Goal: Information Seeking & Learning: Learn about a topic

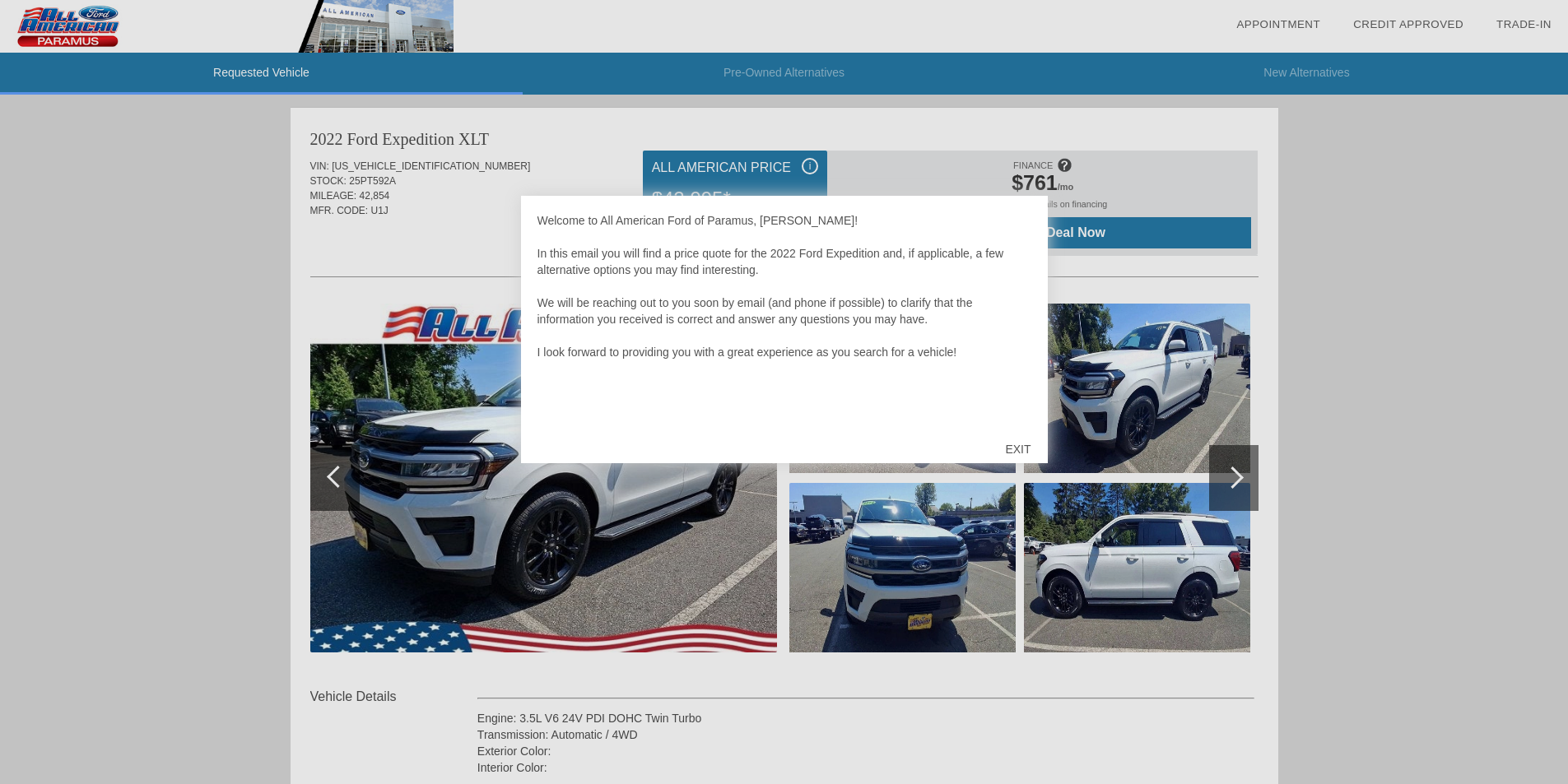
click at [1019, 443] on div "EXIT" at bounding box center [1017, 449] width 58 height 49
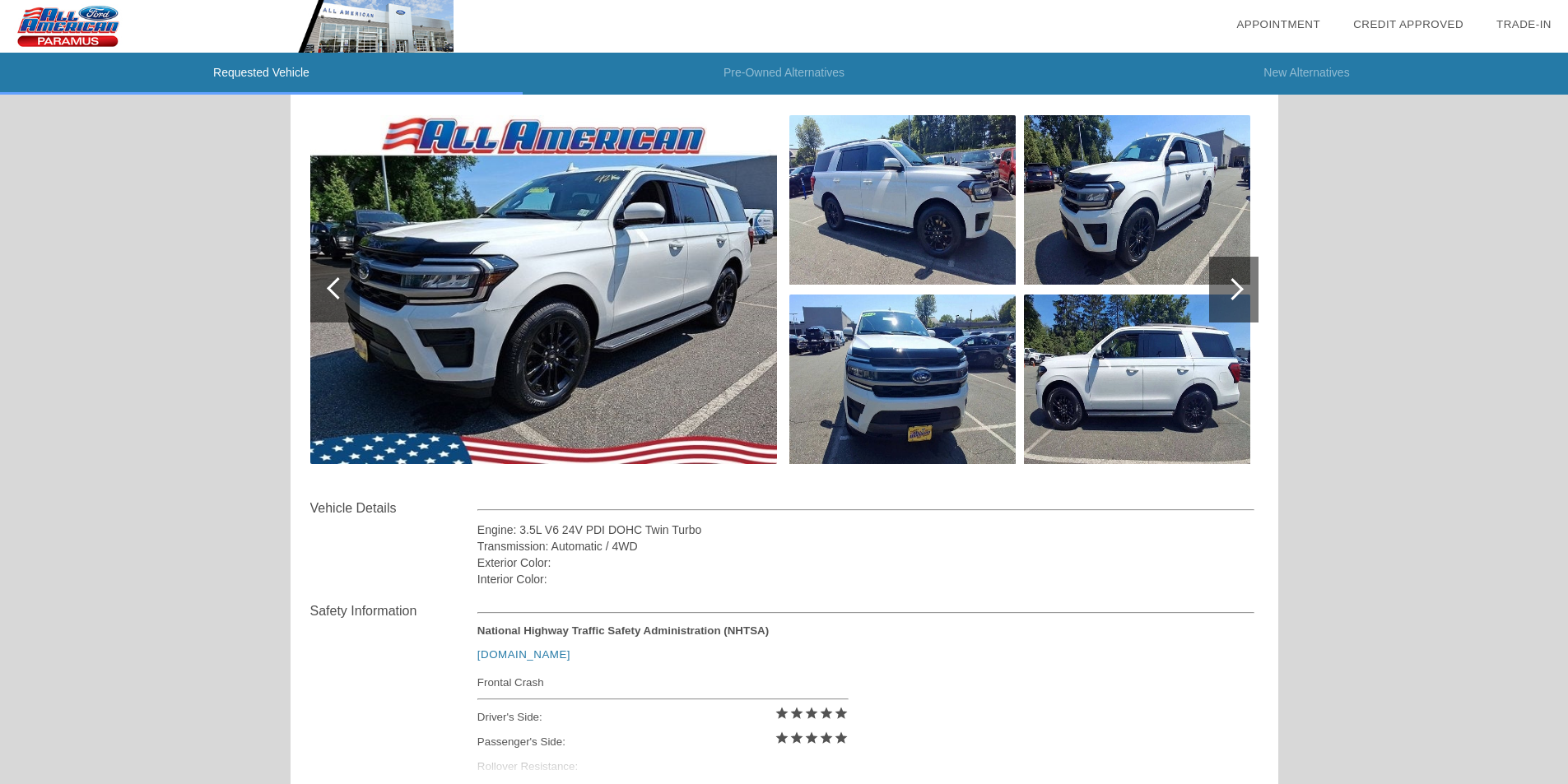
scroll to position [187, 0]
click at [644, 299] on img at bounding box center [543, 289] width 467 height 349
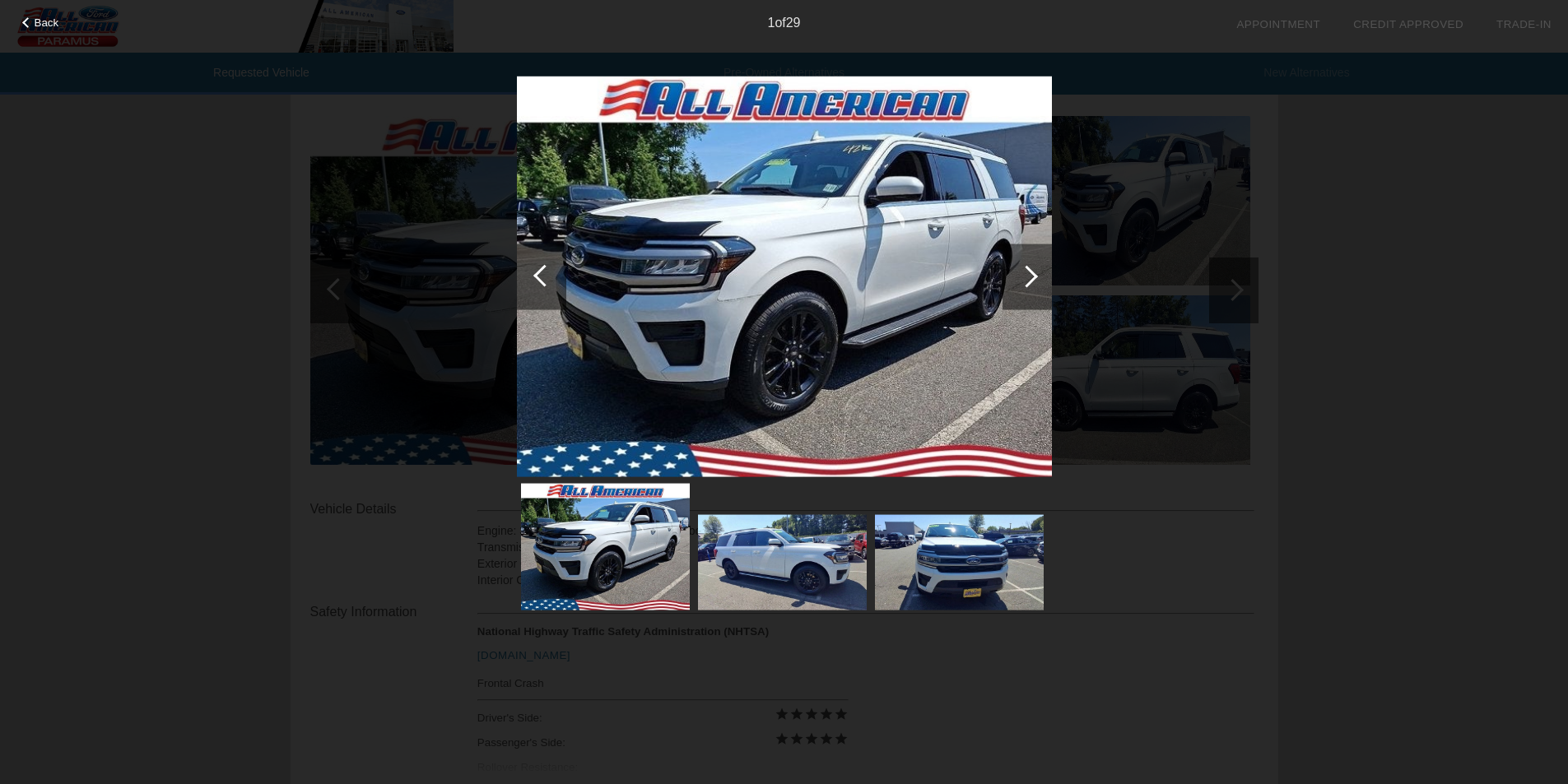
click at [644, 299] on img at bounding box center [784, 276] width 535 height 401
click at [1030, 274] on div at bounding box center [1026, 276] width 22 height 22
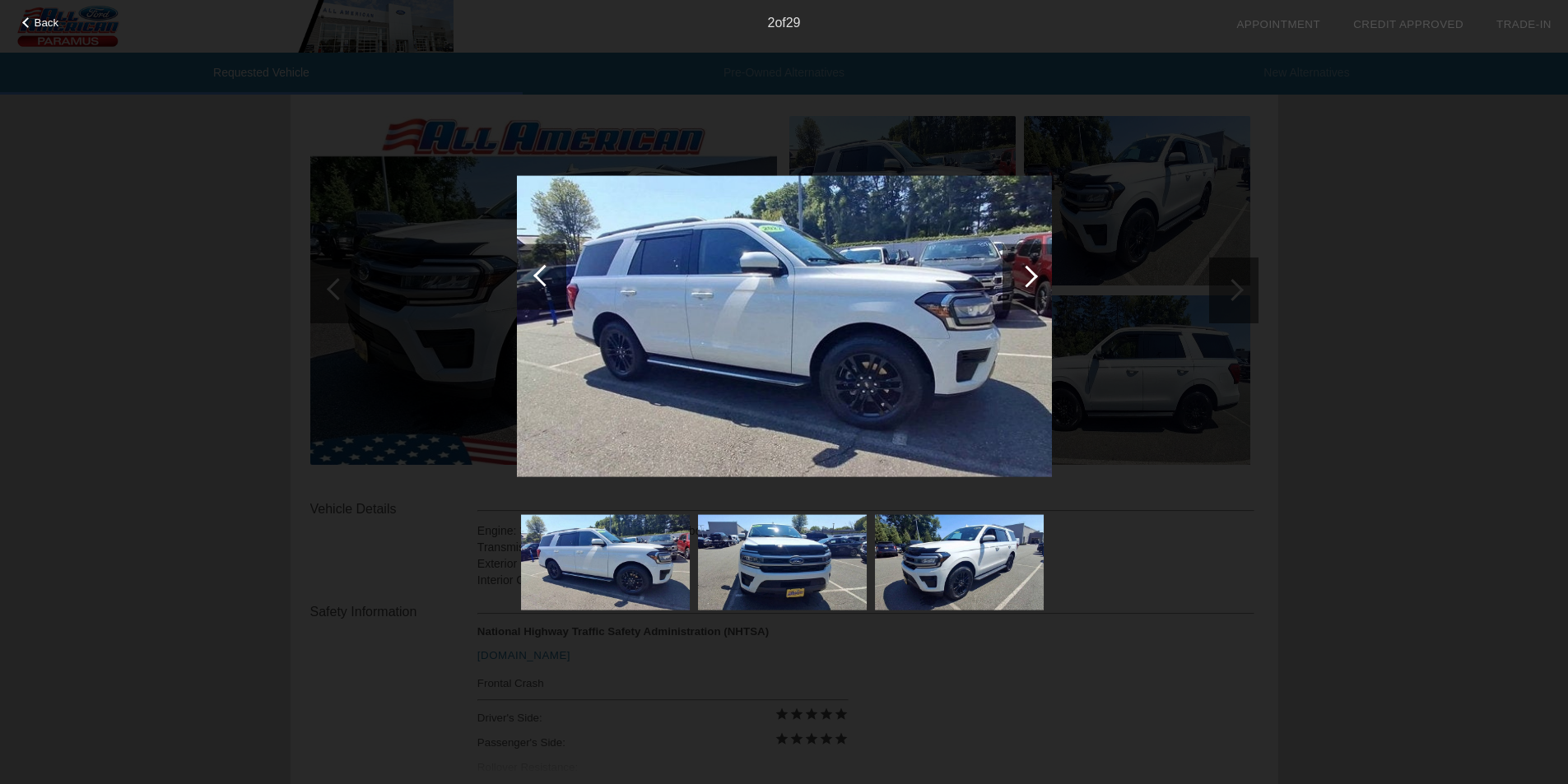
click at [1030, 274] on div at bounding box center [1026, 276] width 22 height 22
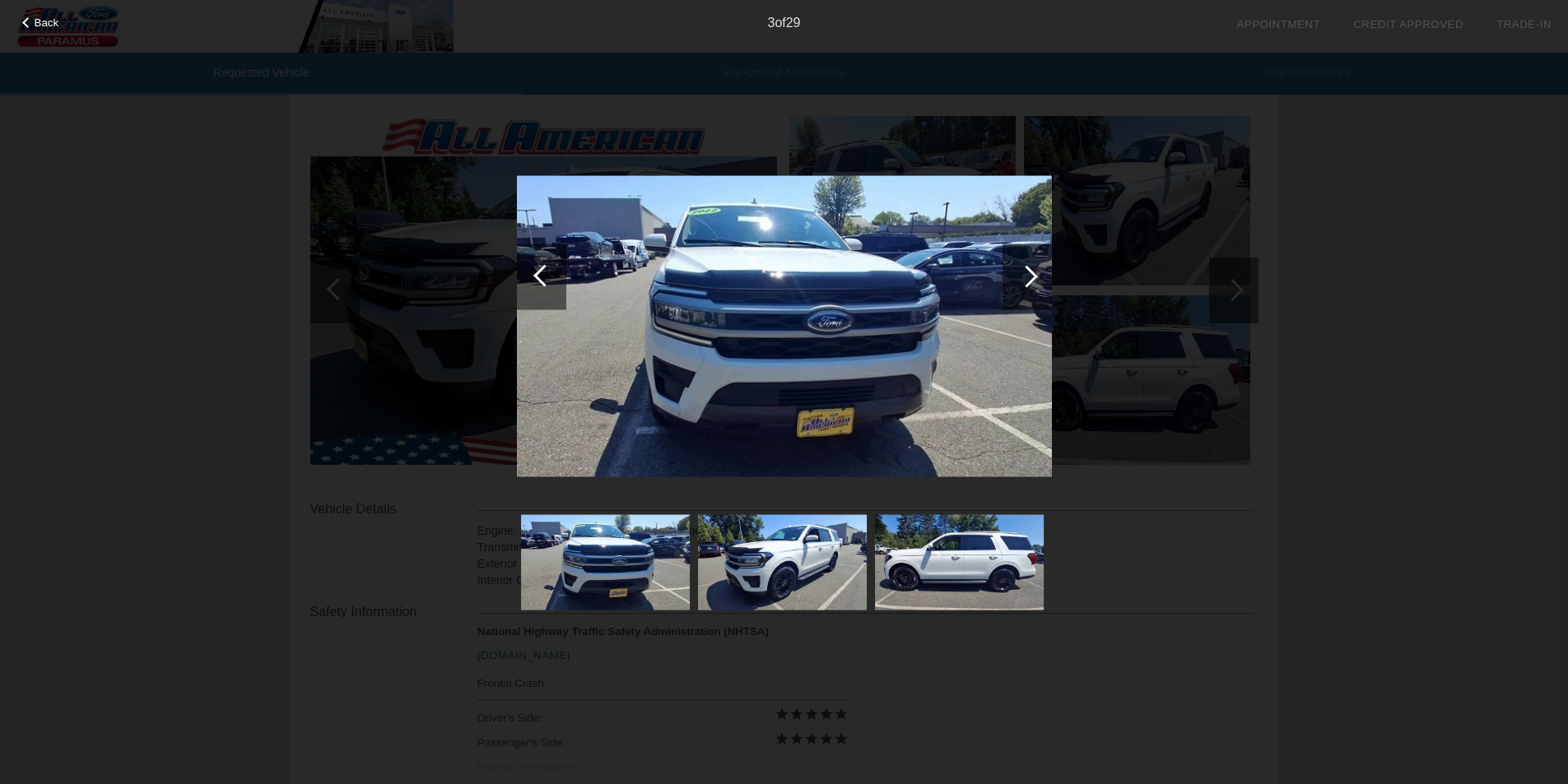
click at [1030, 274] on div at bounding box center [1026, 276] width 22 height 22
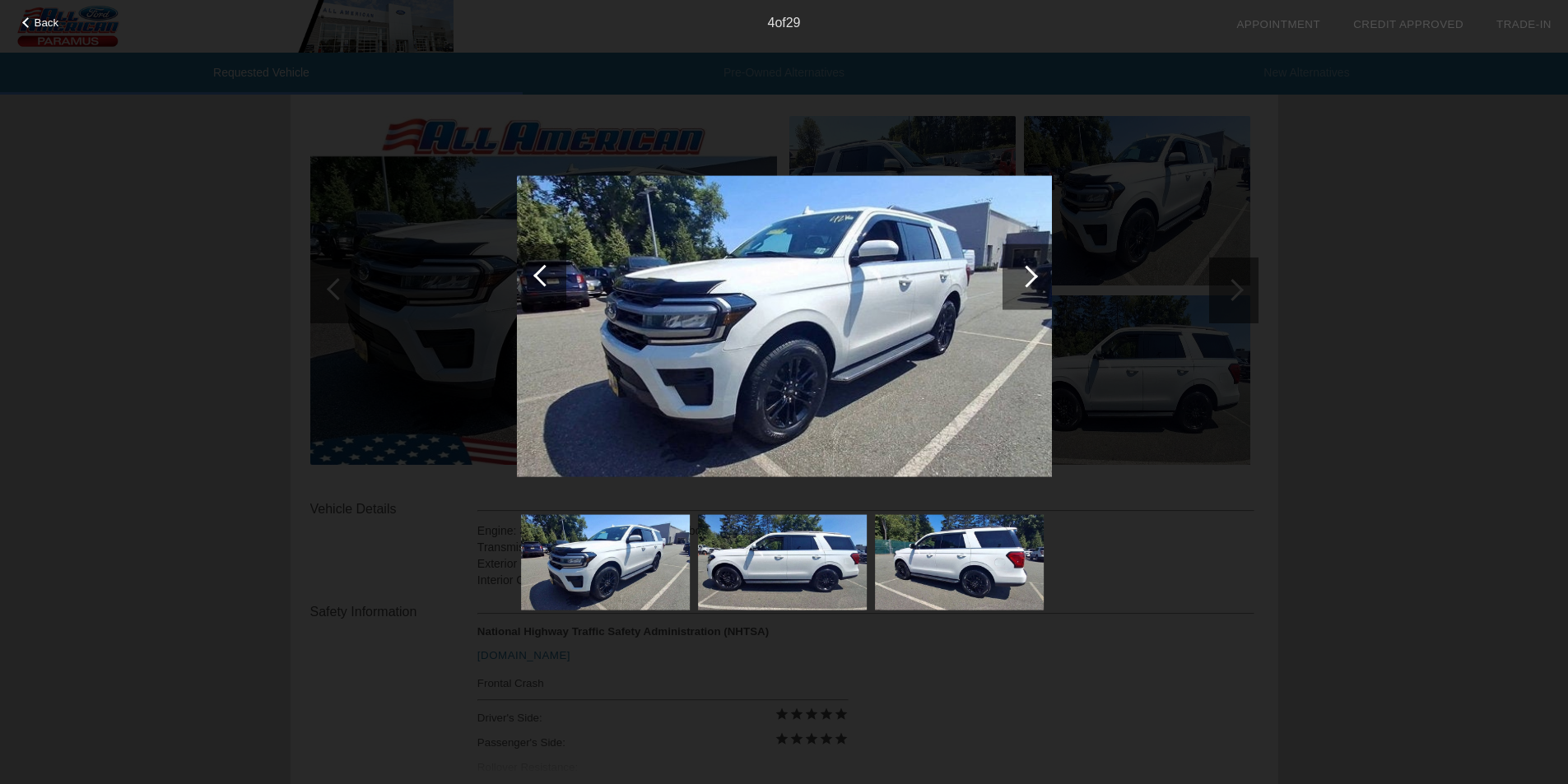
click at [1030, 274] on div at bounding box center [1026, 276] width 22 height 22
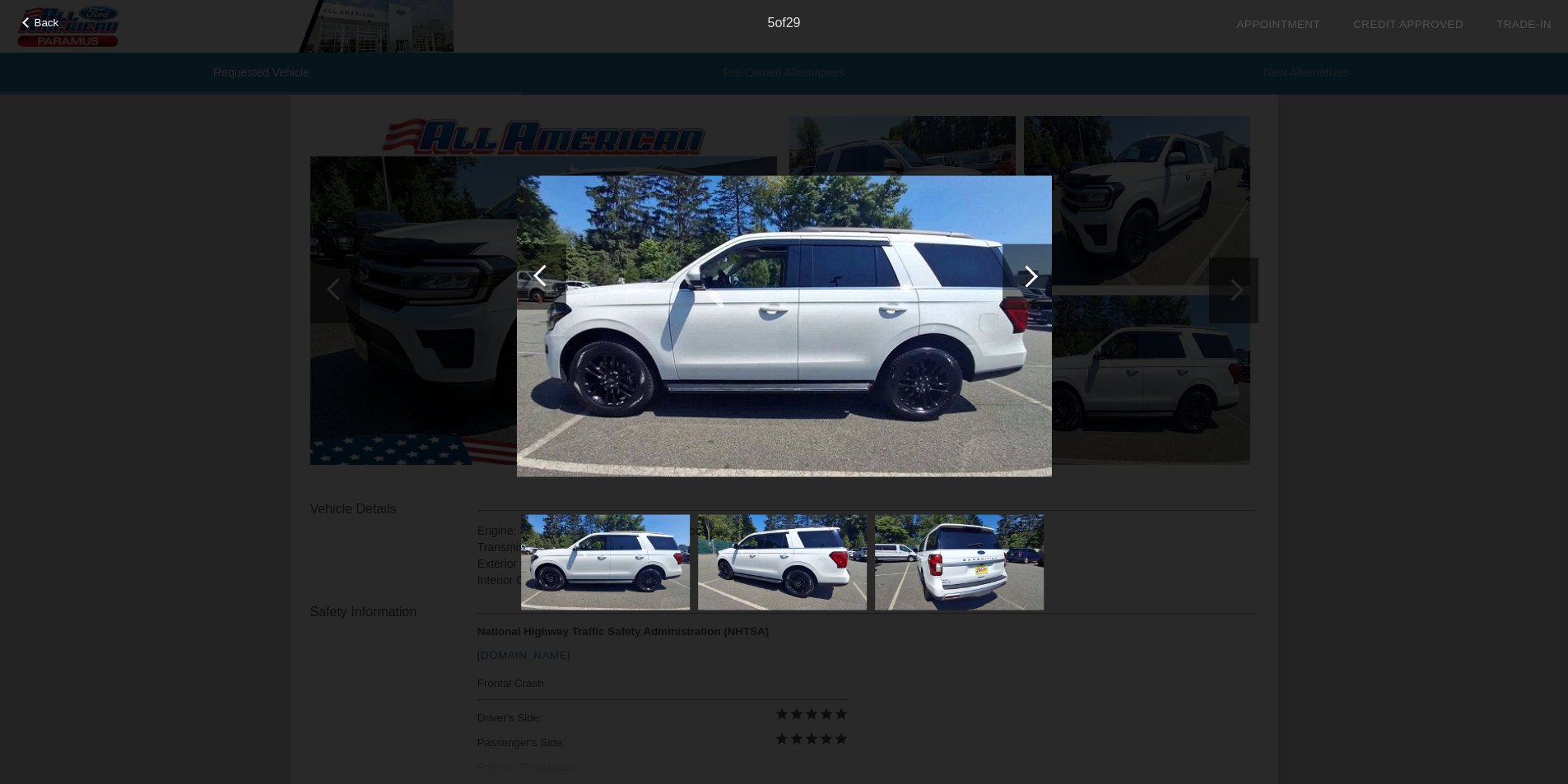
click at [1030, 274] on div at bounding box center [1026, 276] width 22 height 22
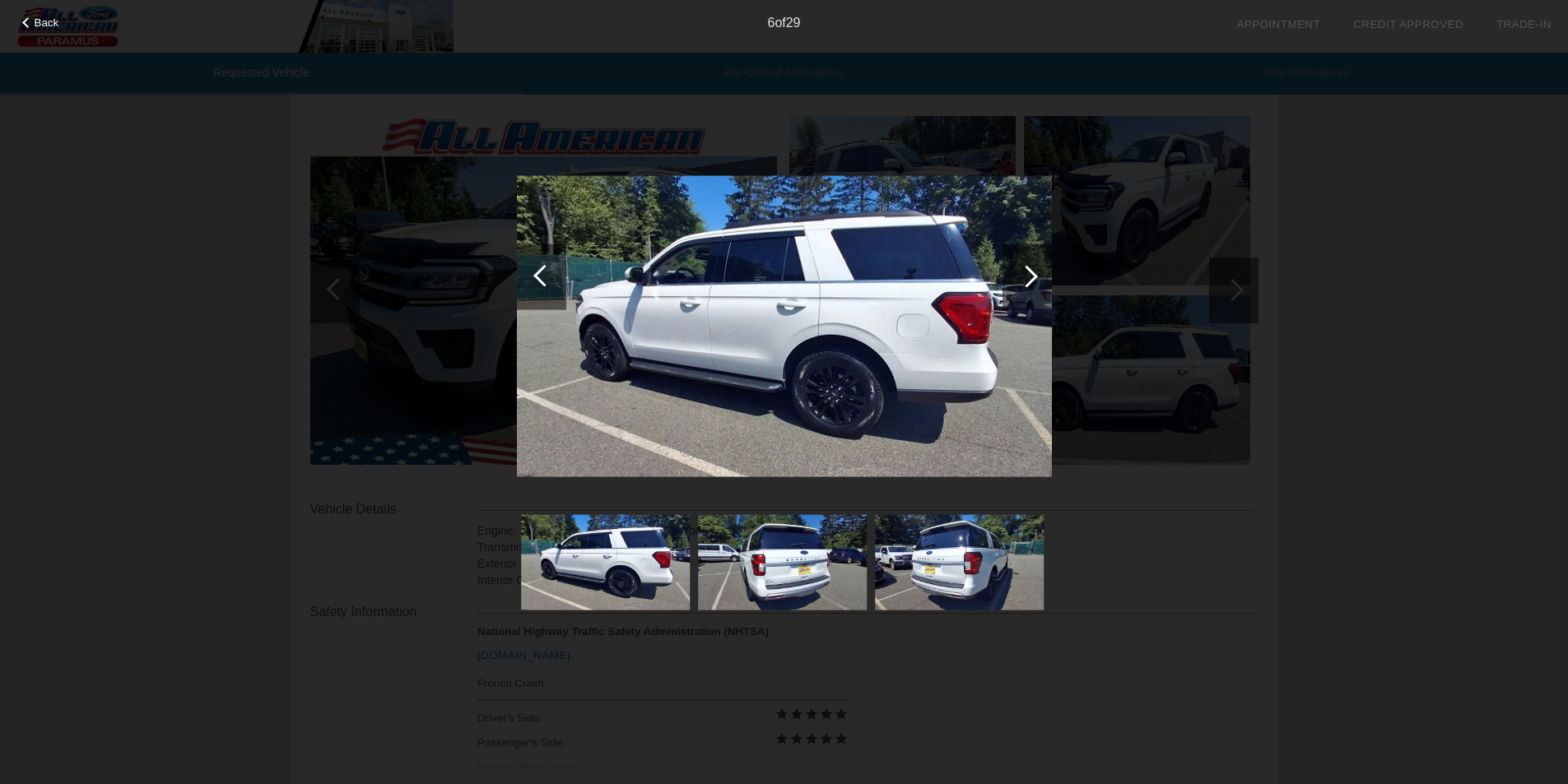
click at [1030, 274] on div at bounding box center [1026, 276] width 22 height 22
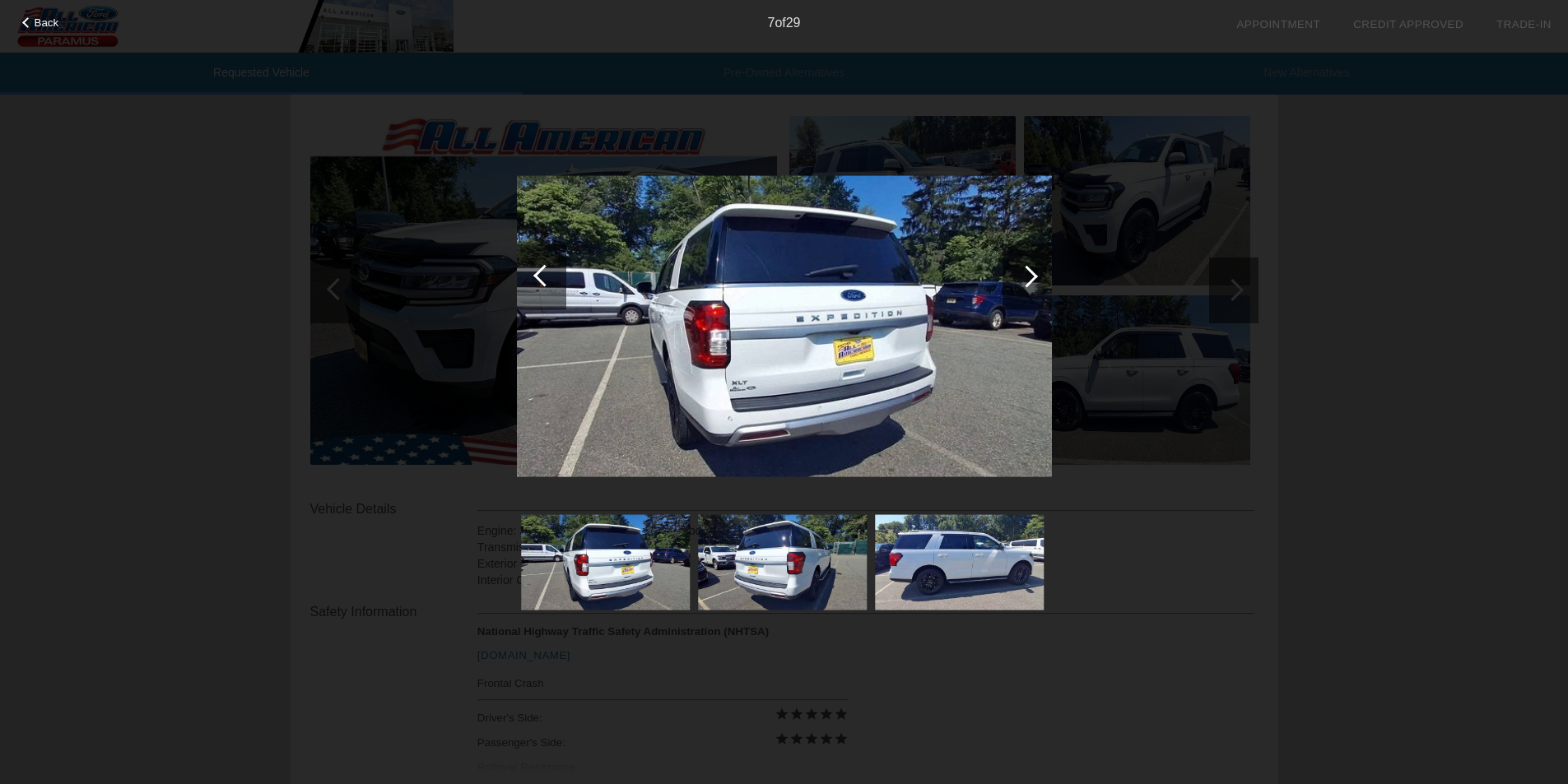
click at [1030, 274] on div at bounding box center [1026, 276] width 22 height 22
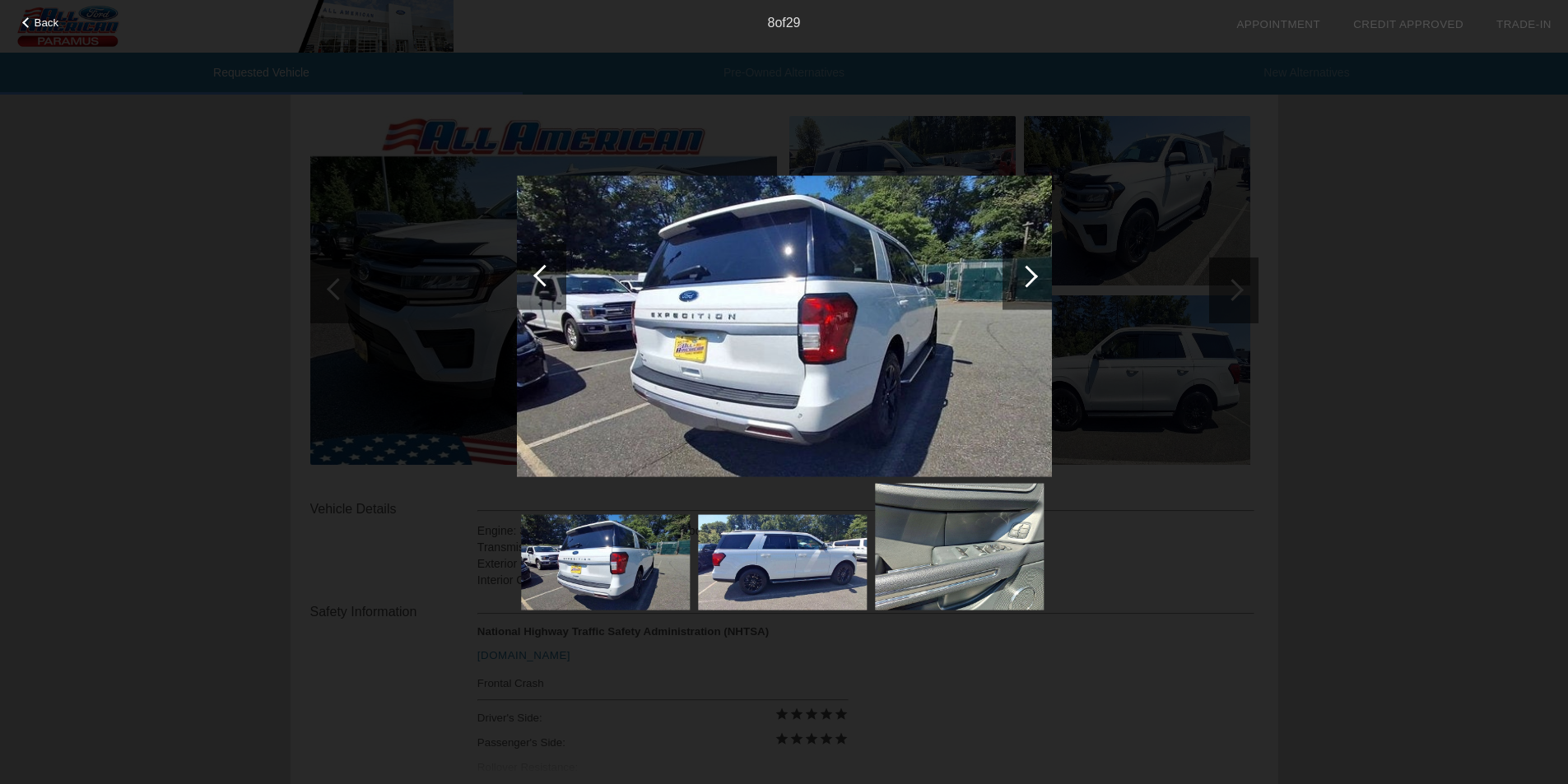
click at [1030, 274] on div at bounding box center [1026, 276] width 22 height 22
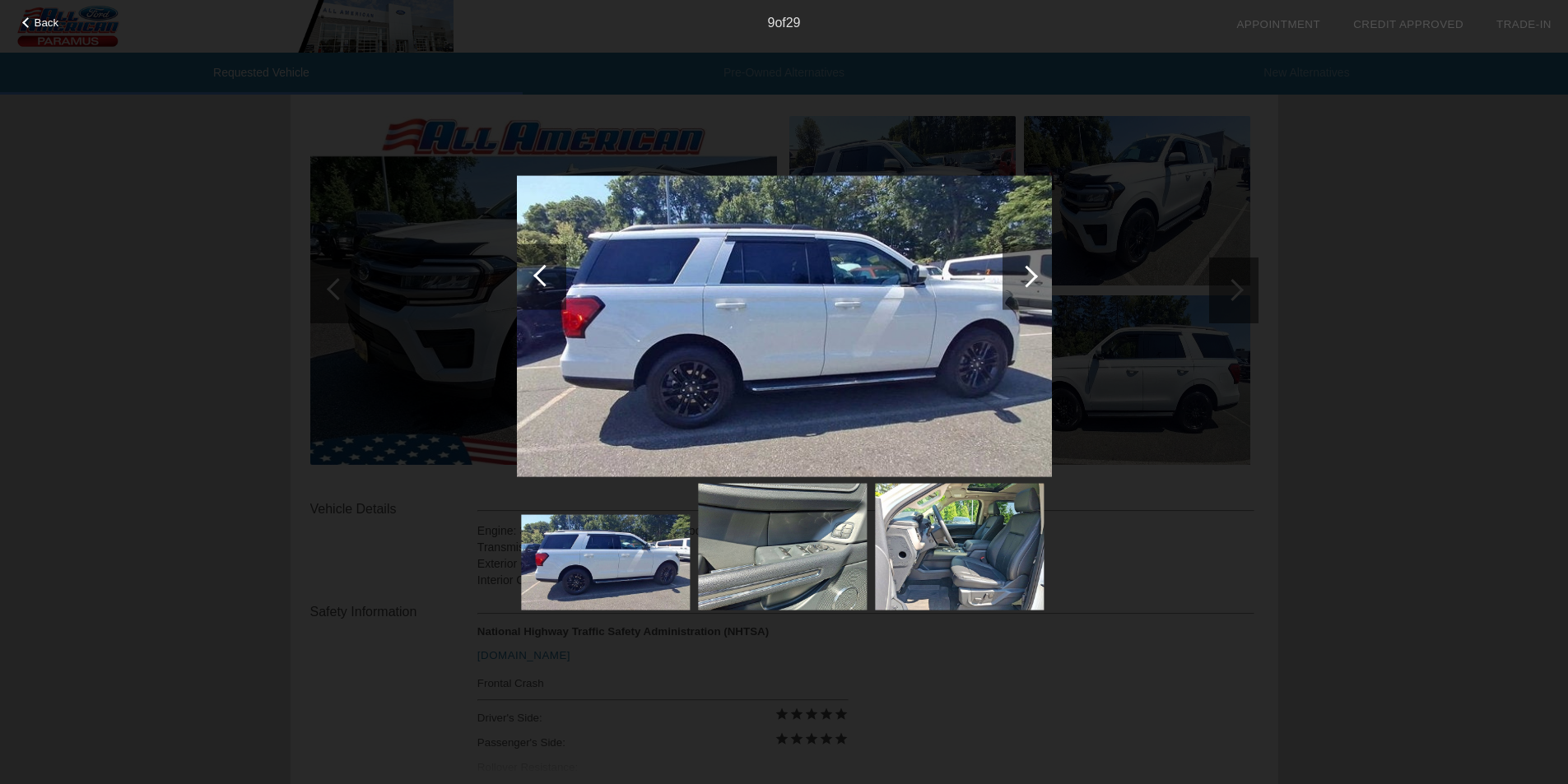
click at [1030, 274] on div at bounding box center [1026, 276] width 22 height 22
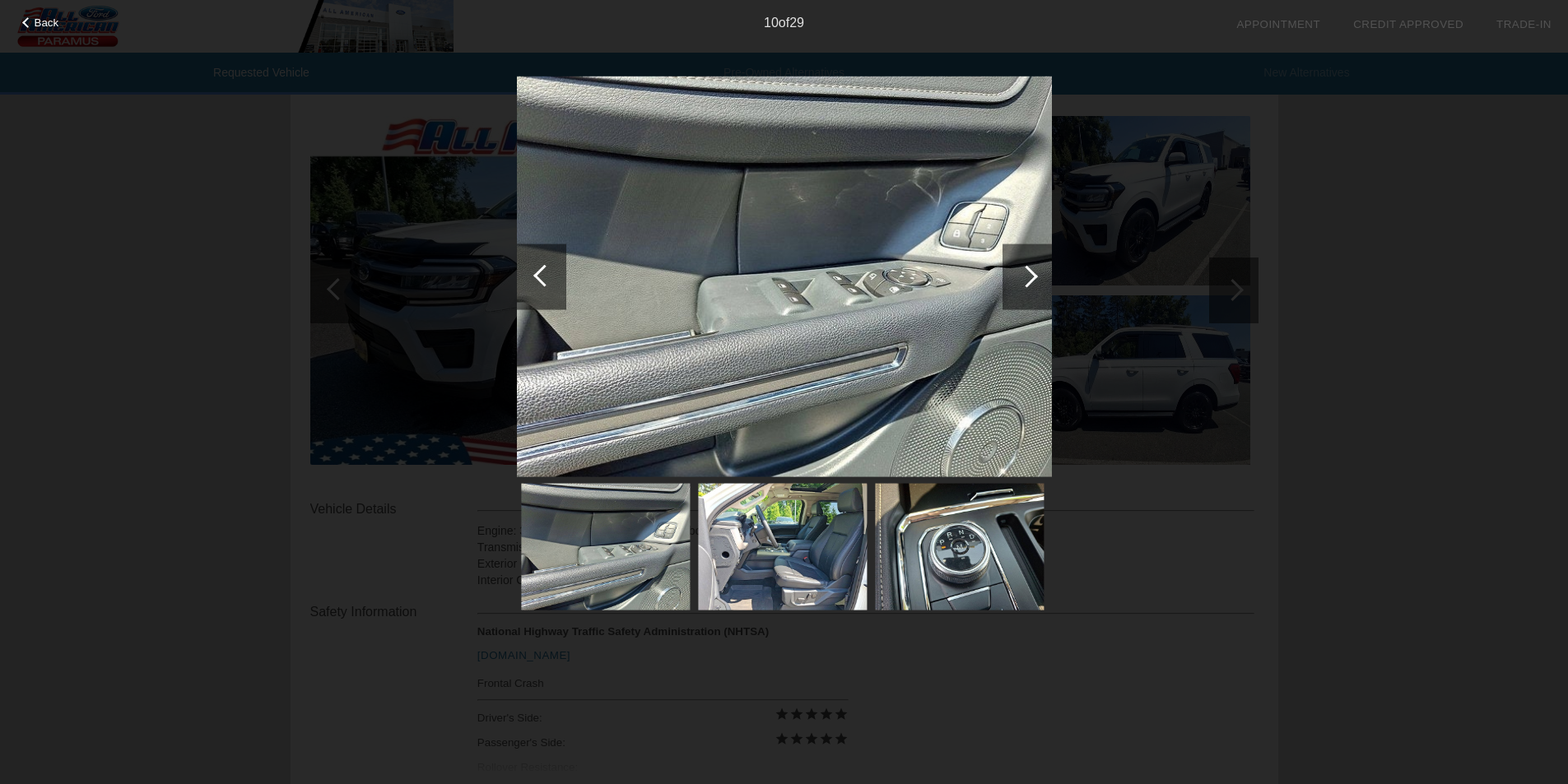
click at [1030, 274] on div at bounding box center [1026, 276] width 22 height 22
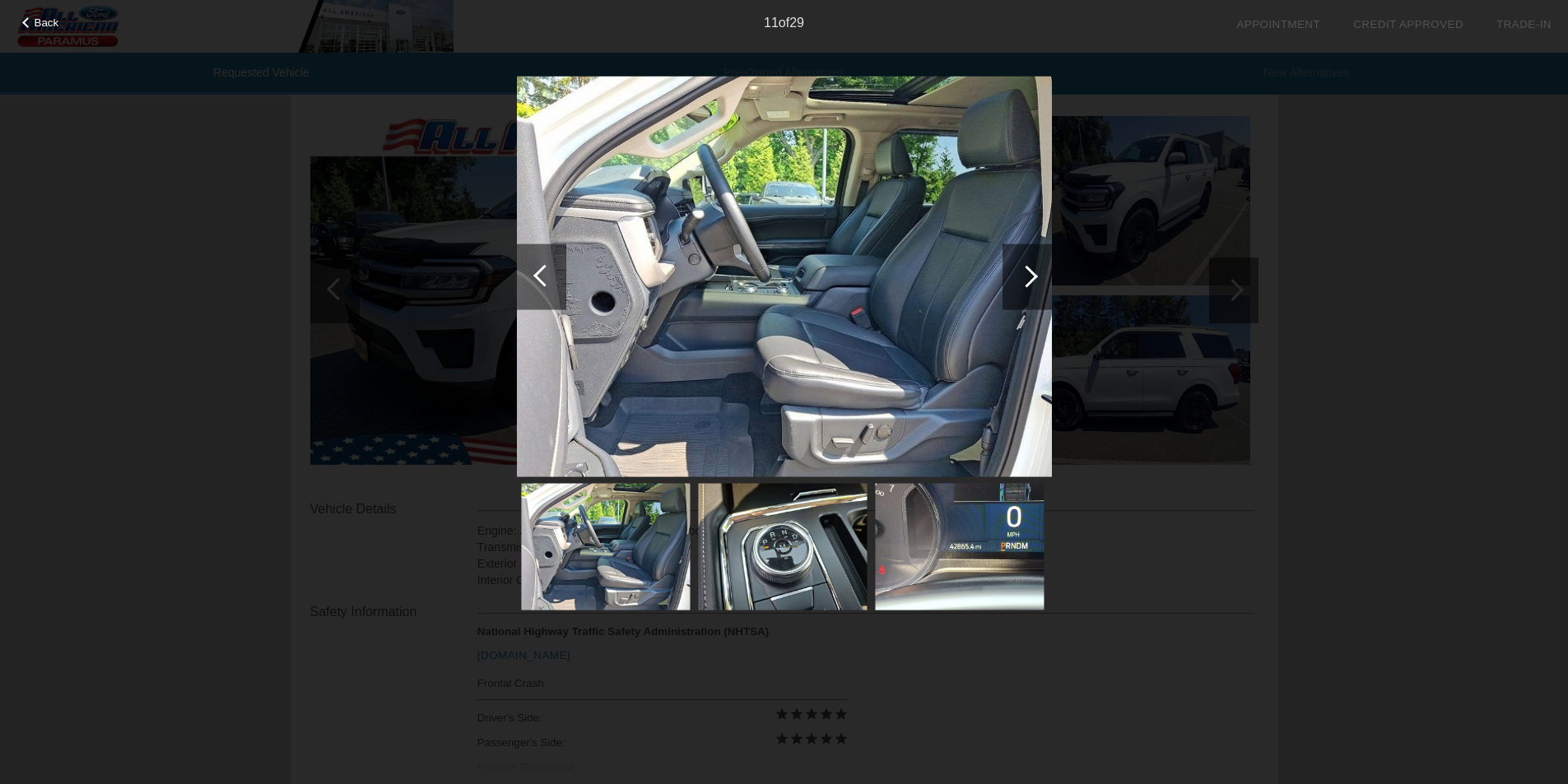
click at [1030, 274] on div at bounding box center [1026, 276] width 22 height 22
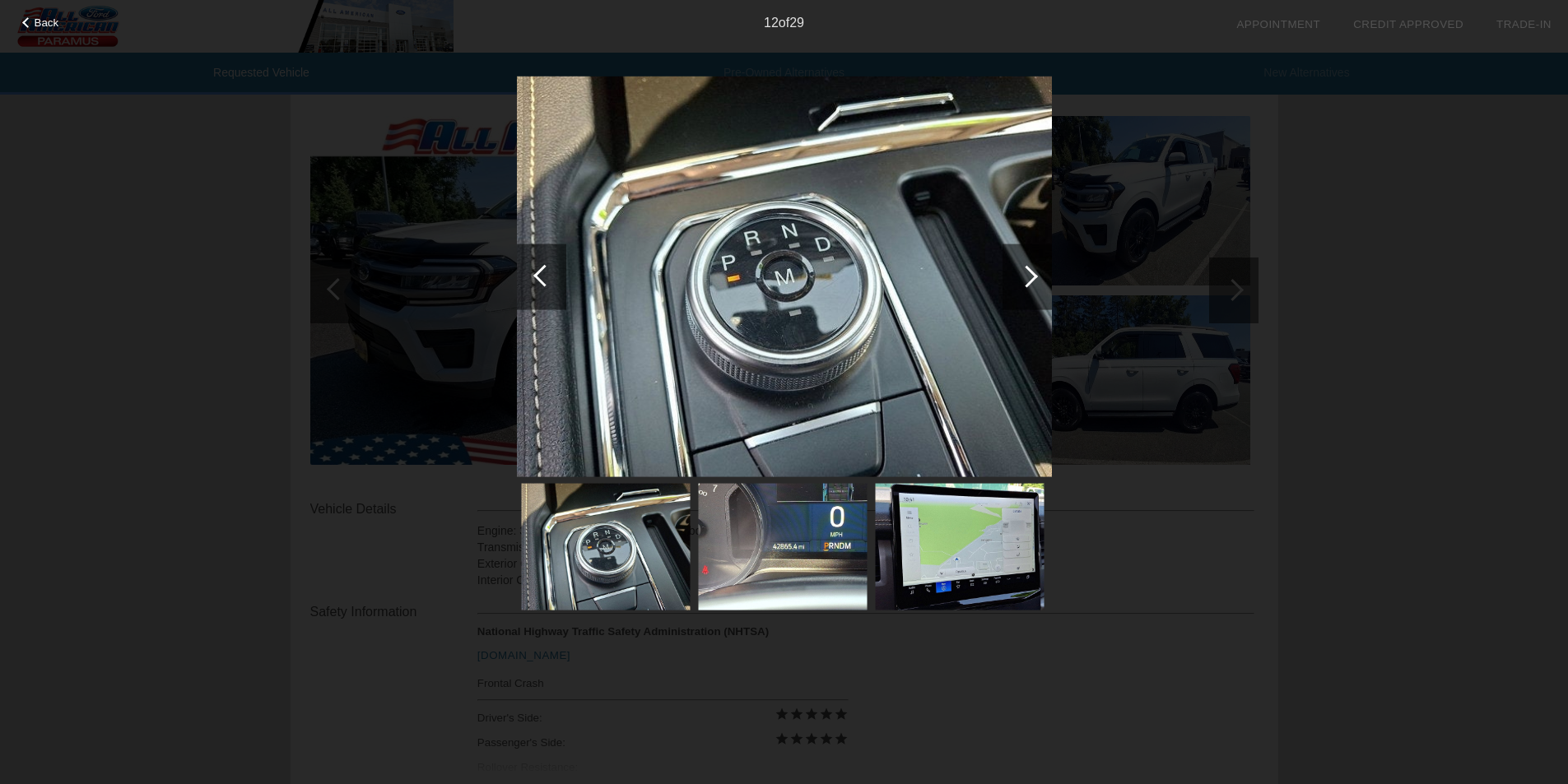
click at [1030, 274] on div at bounding box center [1026, 276] width 22 height 22
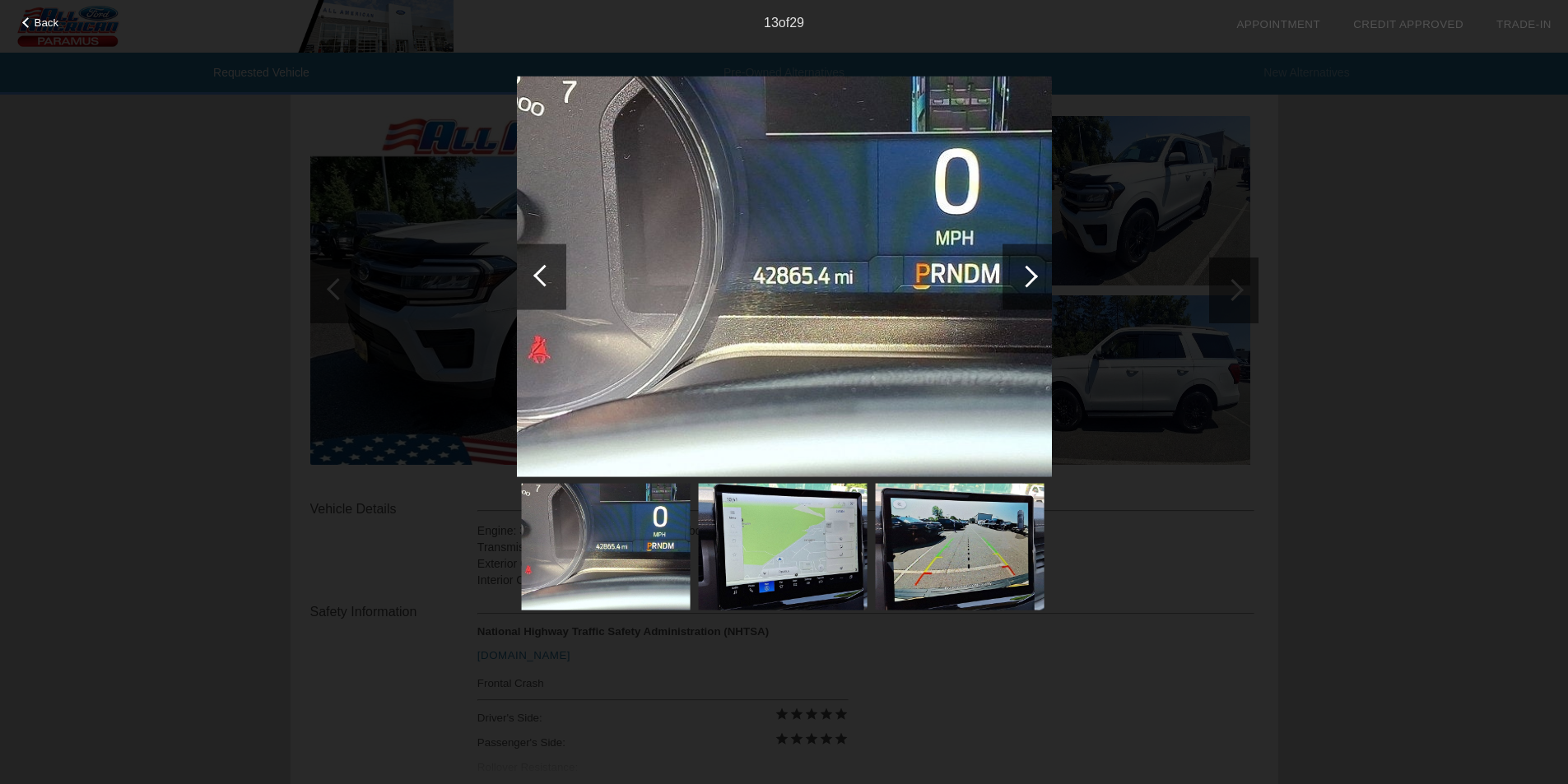
click at [1030, 274] on div at bounding box center [1026, 276] width 22 height 22
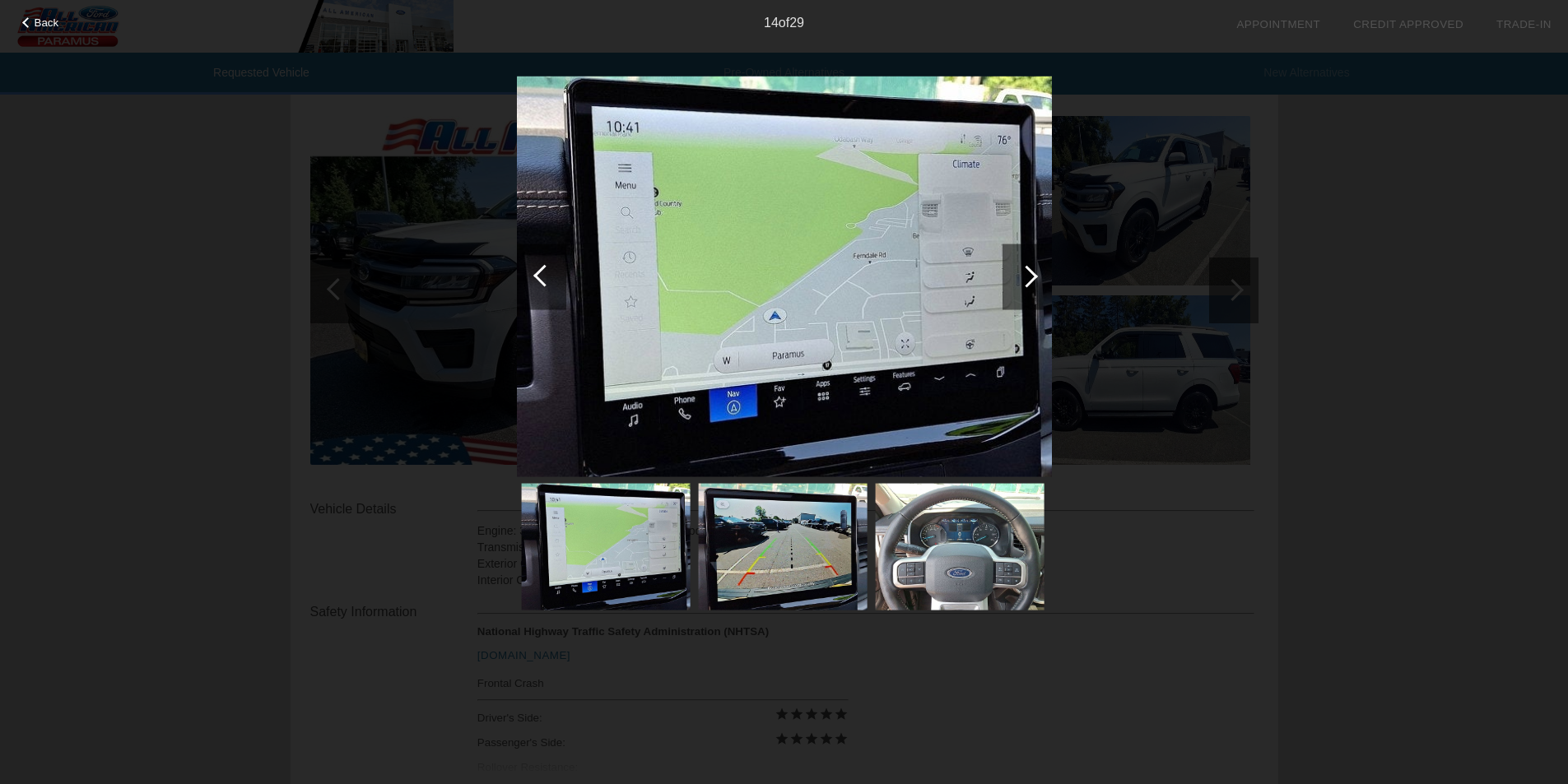
click at [1030, 274] on div at bounding box center [1026, 276] width 22 height 22
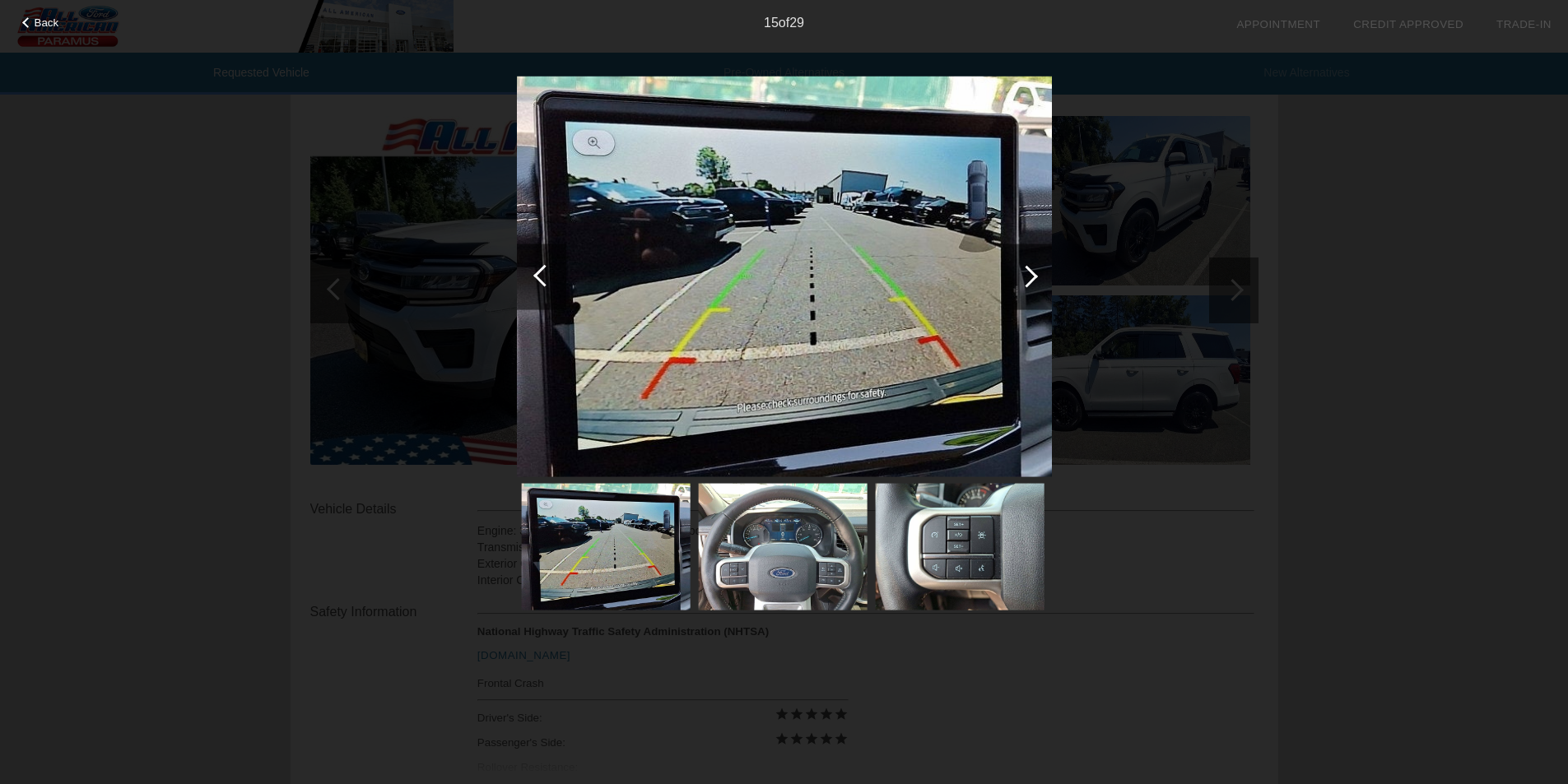
click at [1030, 274] on div at bounding box center [1026, 276] width 22 height 22
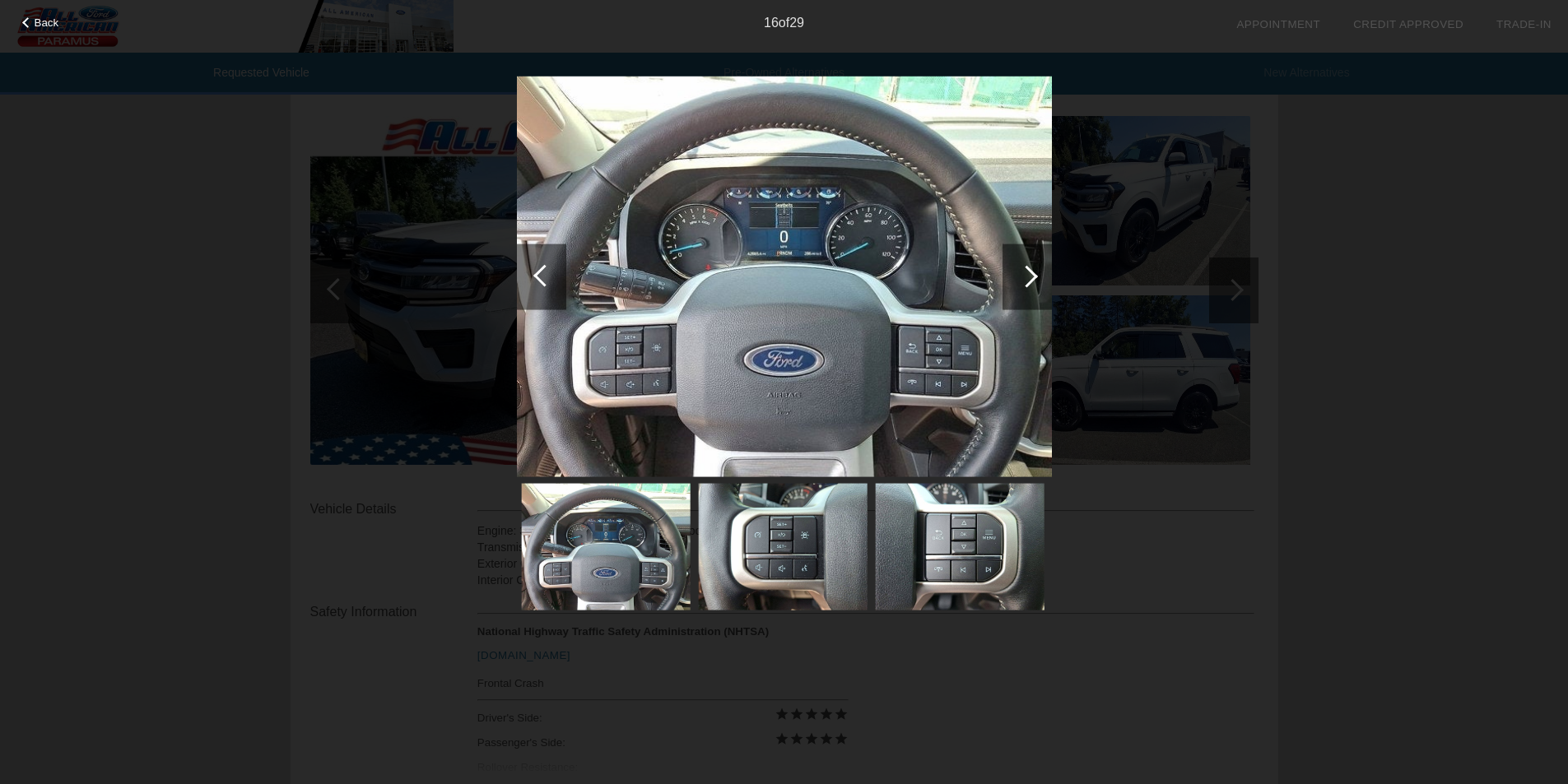
click at [1030, 274] on div at bounding box center [1026, 276] width 22 height 22
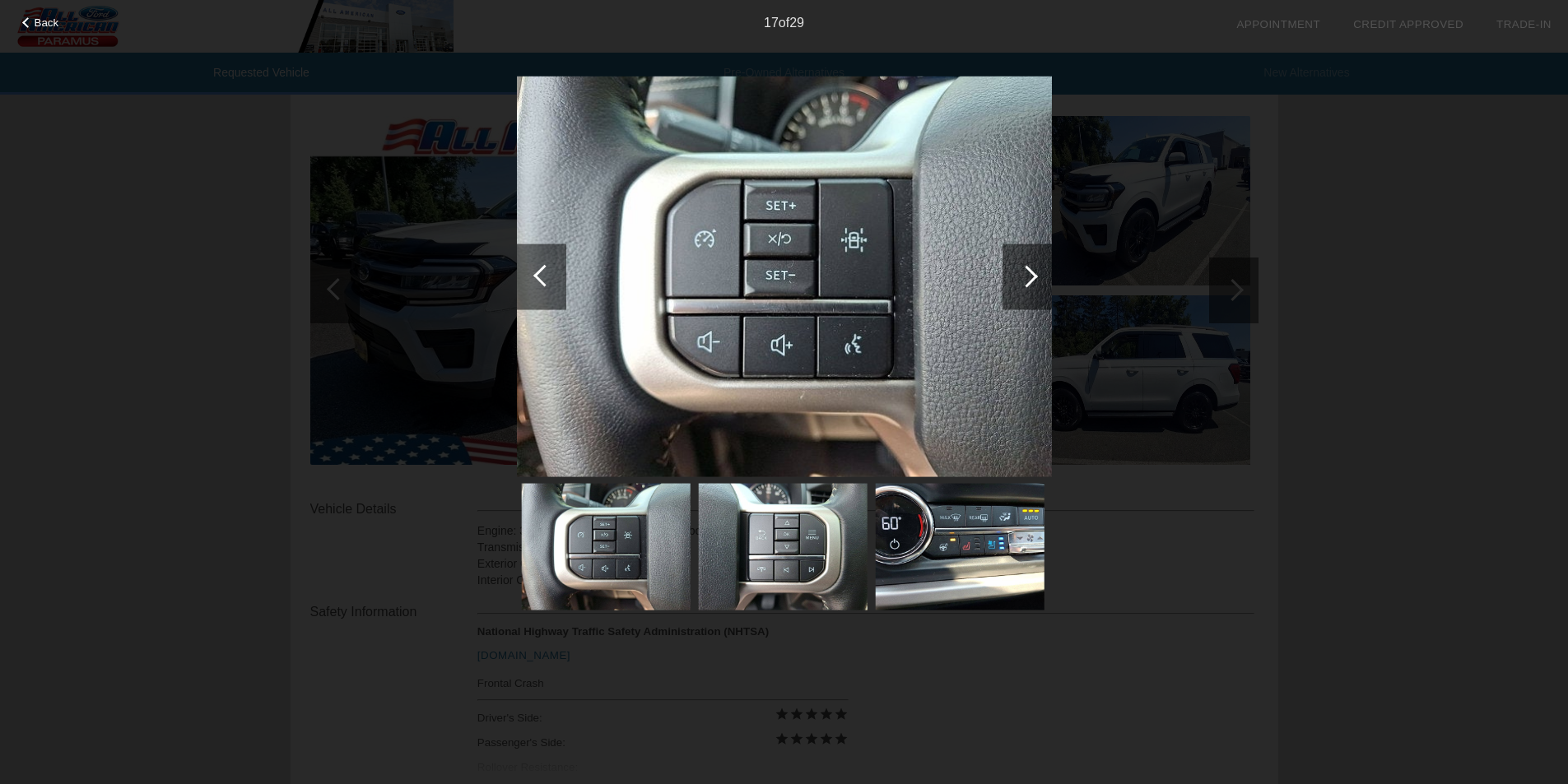
click at [1030, 274] on div at bounding box center [1026, 276] width 22 height 22
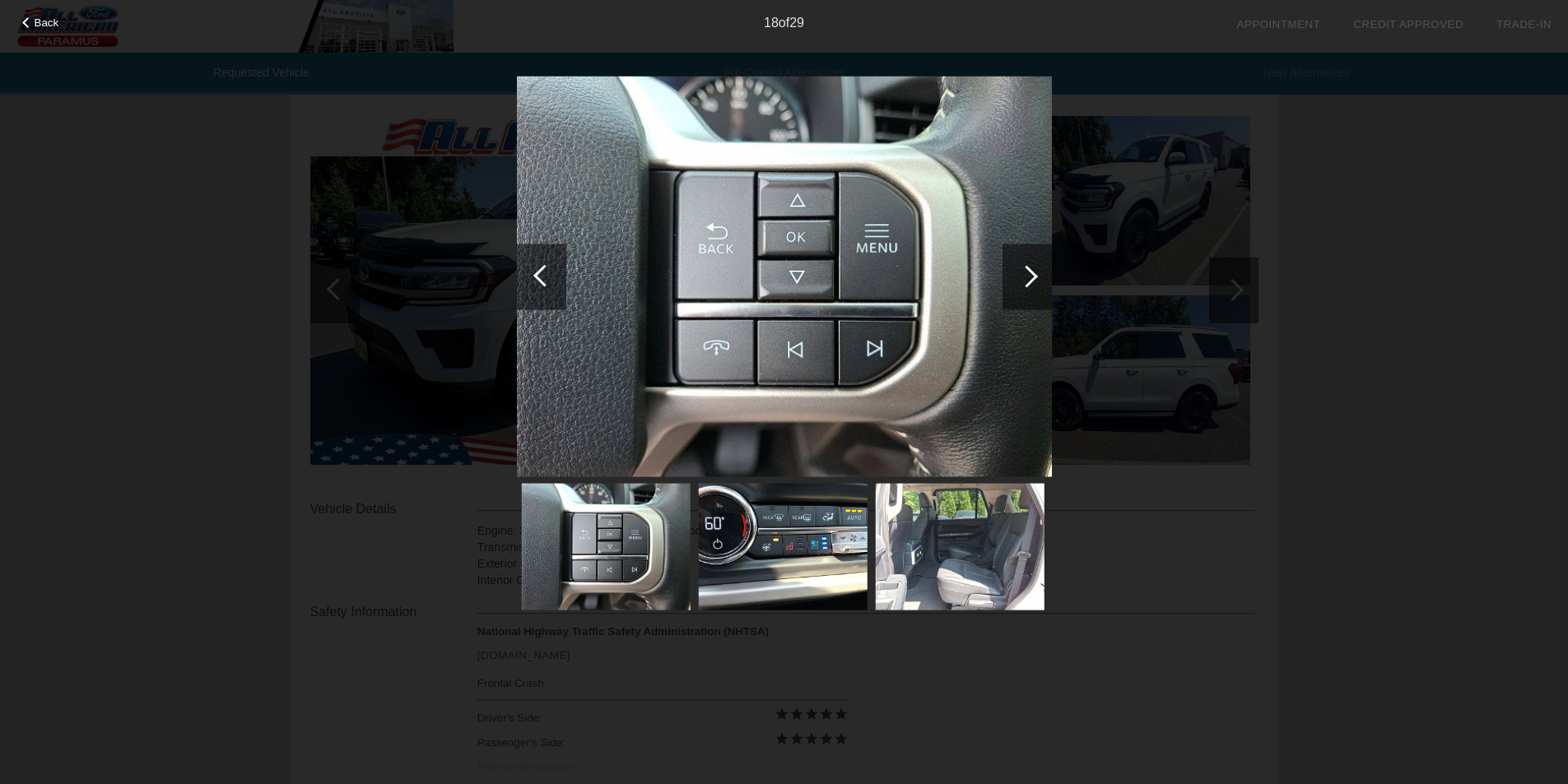
click at [1030, 274] on div at bounding box center [1026, 276] width 22 height 22
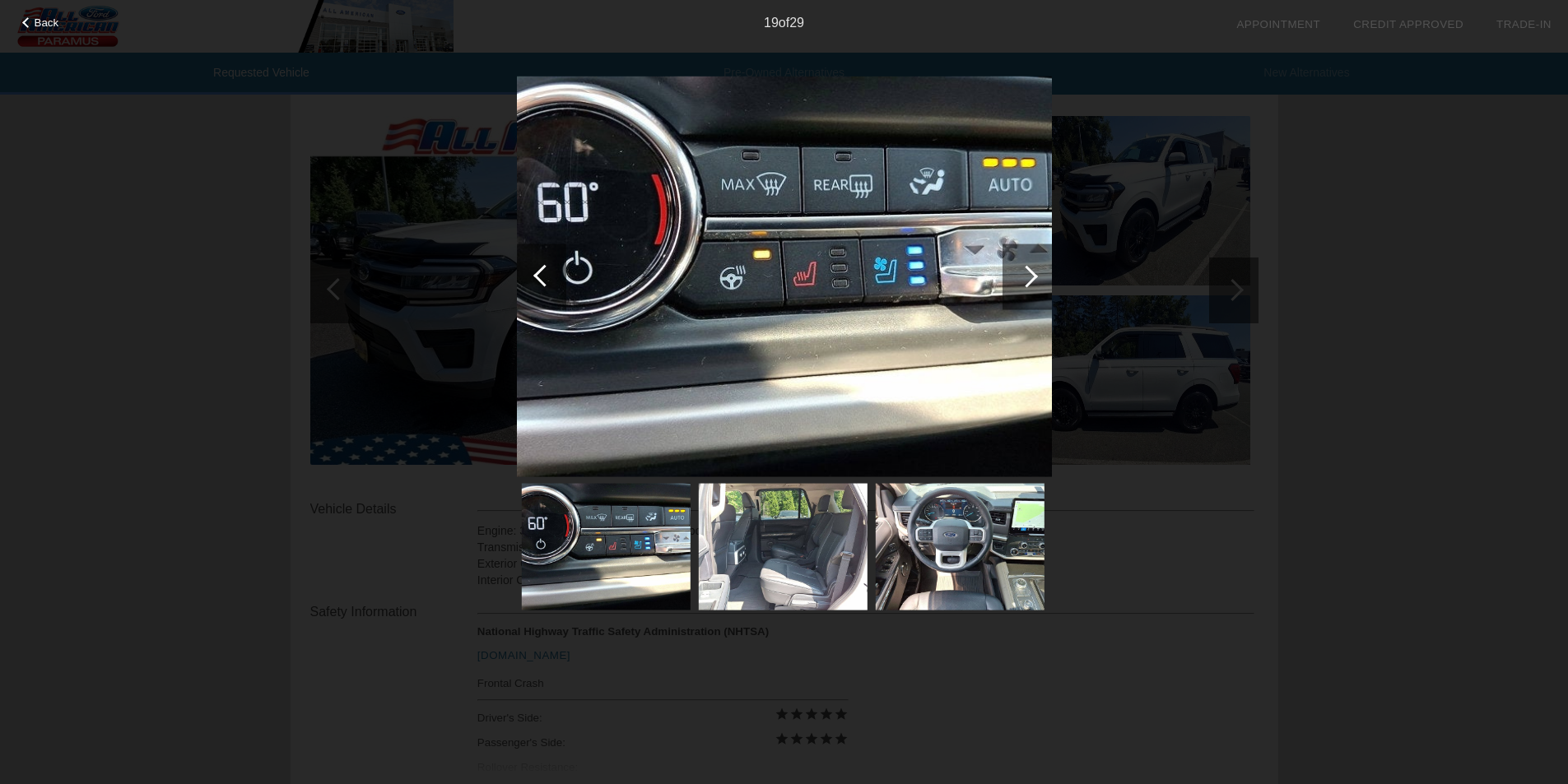
click at [1030, 274] on div at bounding box center [1026, 276] width 22 height 22
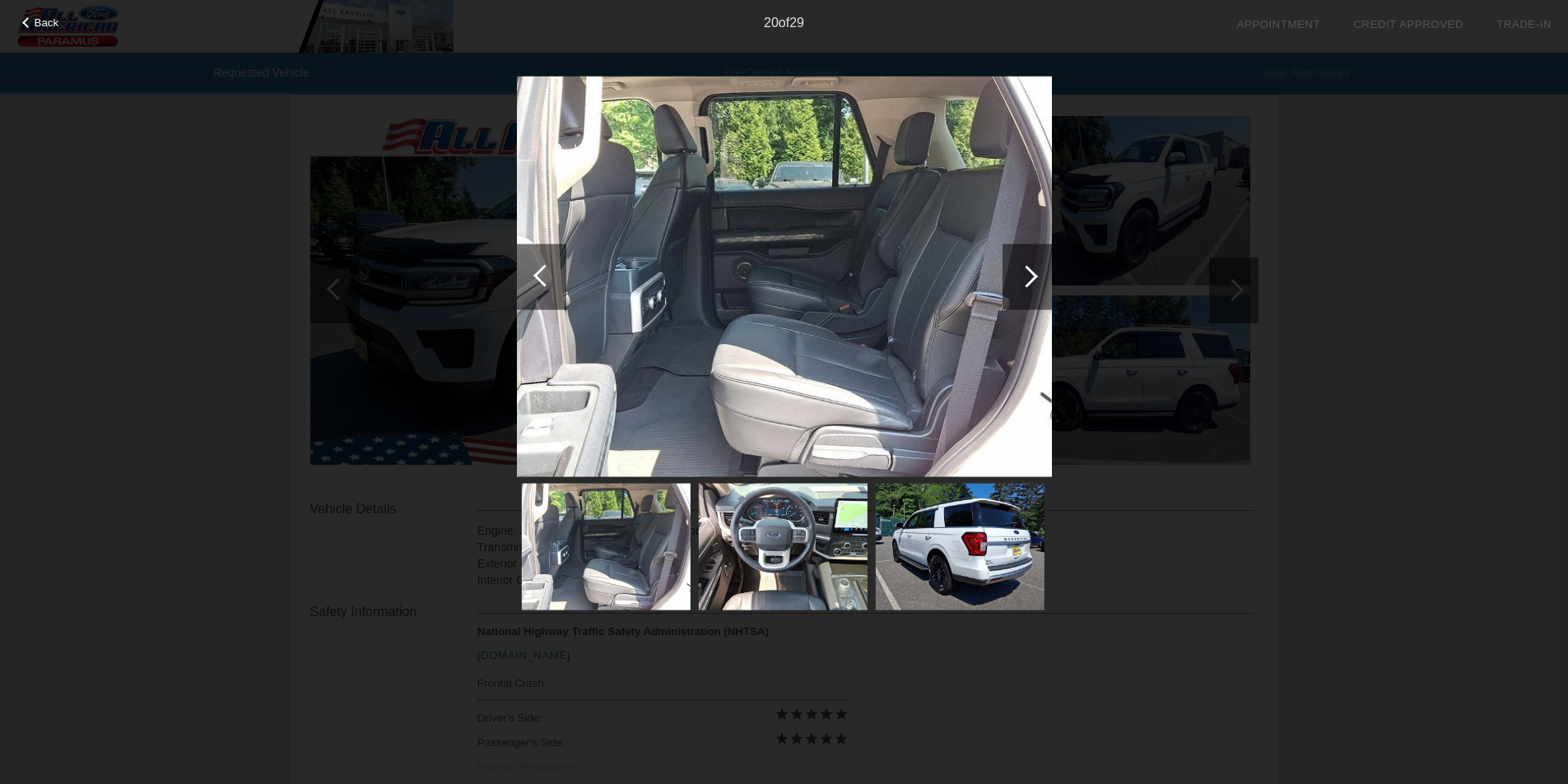
click at [1030, 274] on div at bounding box center [1026, 276] width 22 height 22
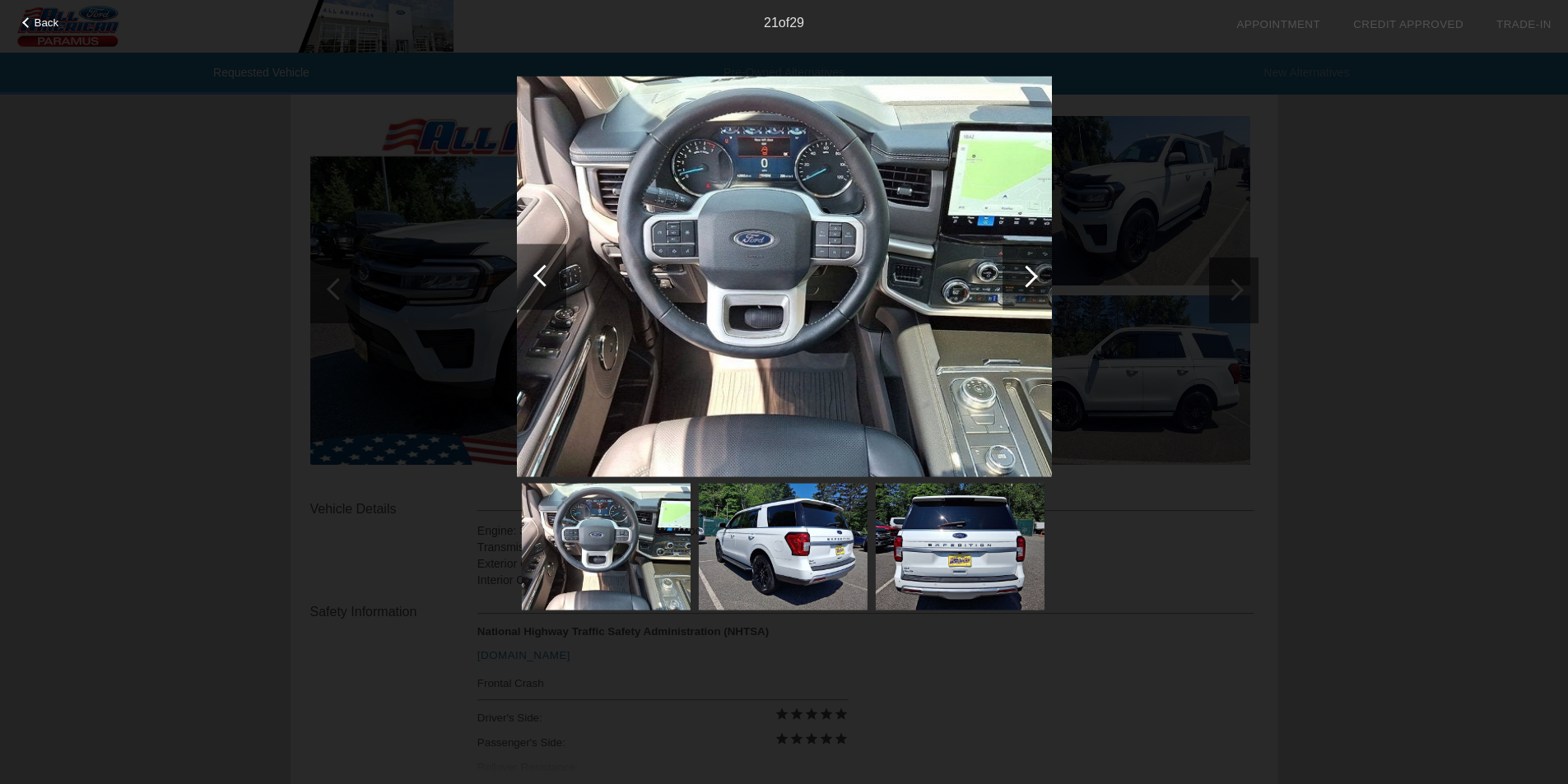
click at [1030, 274] on div at bounding box center [1026, 276] width 22 height 22
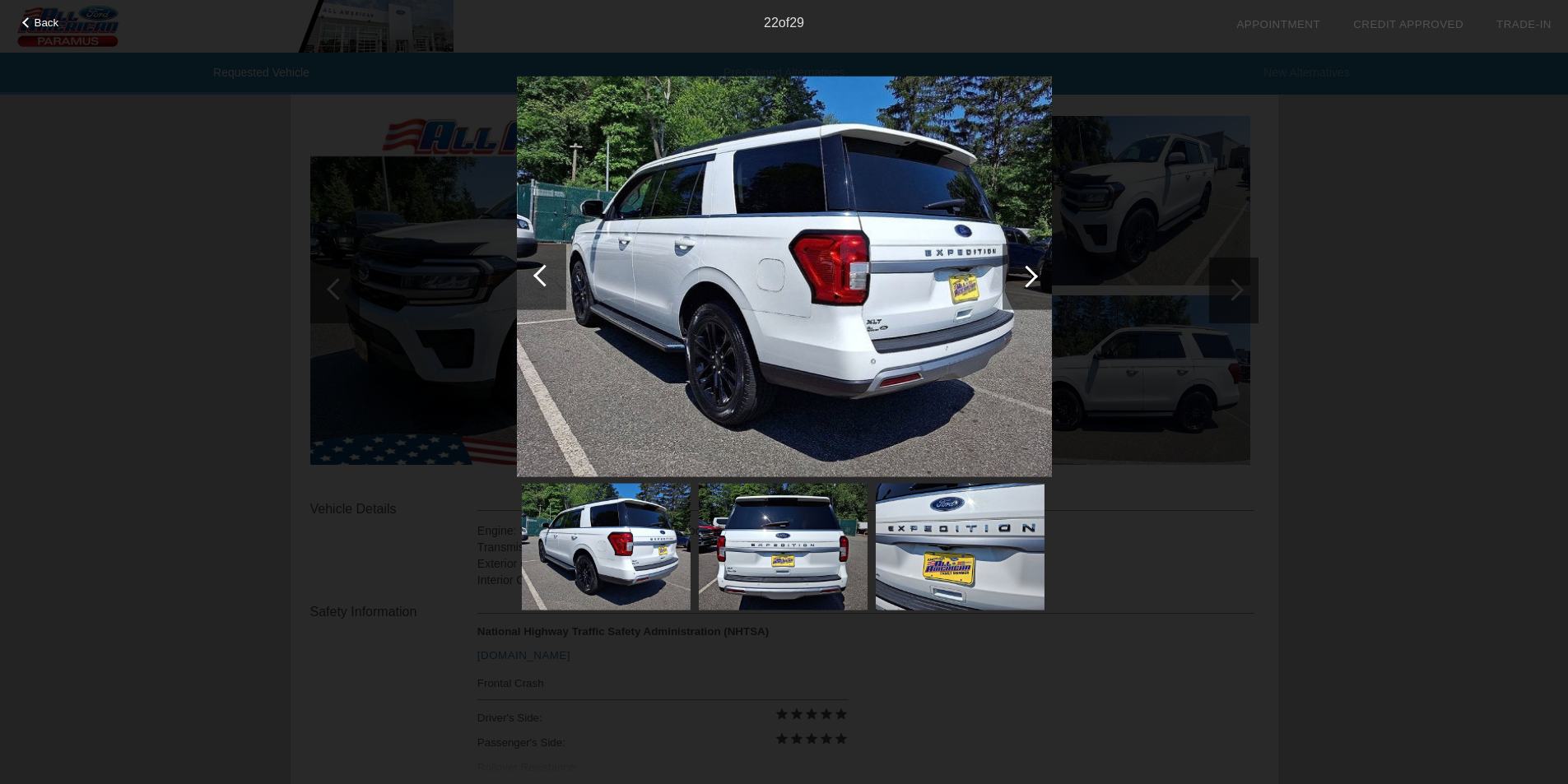
click at [1030, 274] on div at bounding box center [1026, 276] width 22 height 22
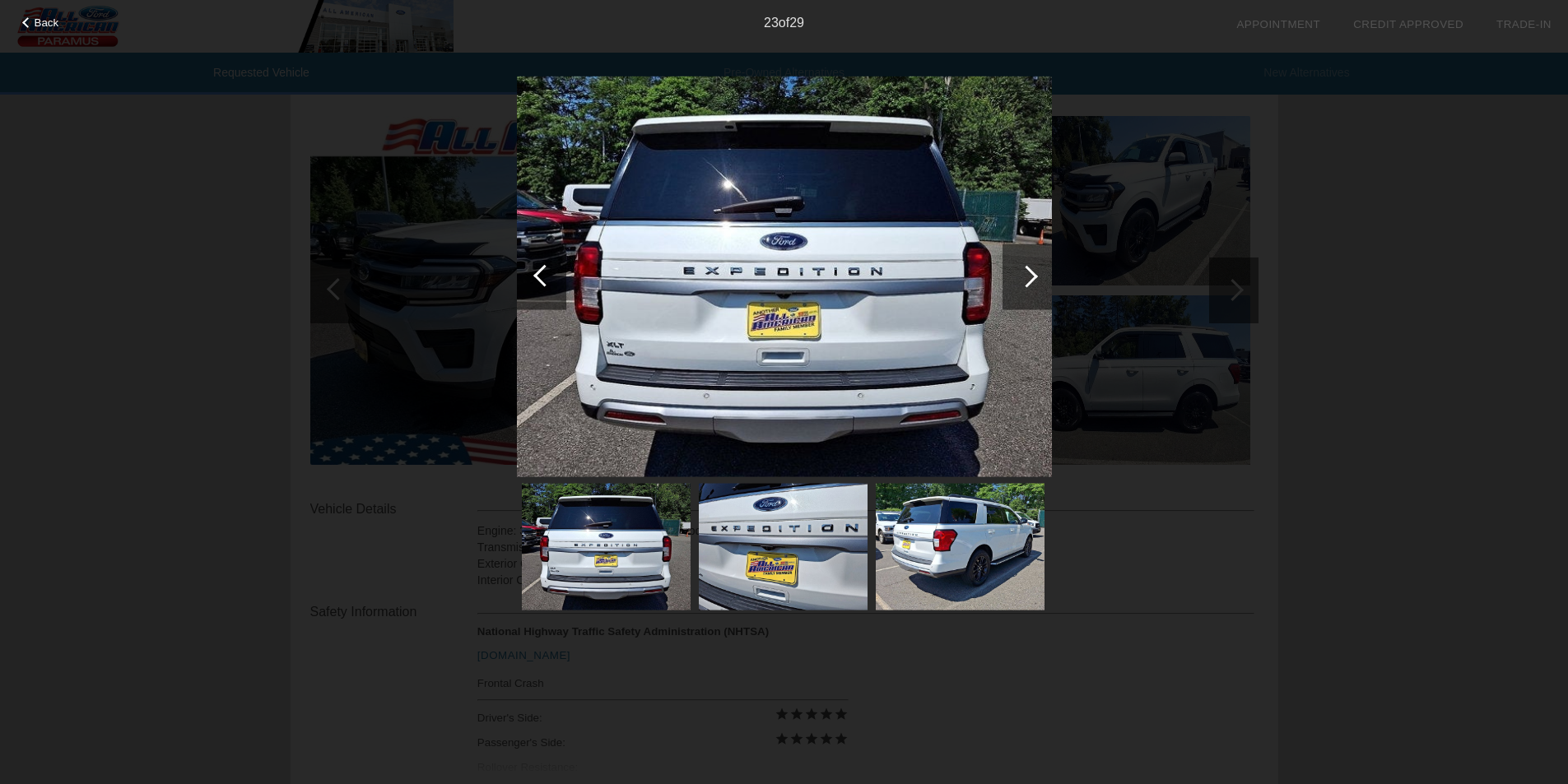
click at [1030, 274] on div at bounding box center [1026, 276] width 22 height 22
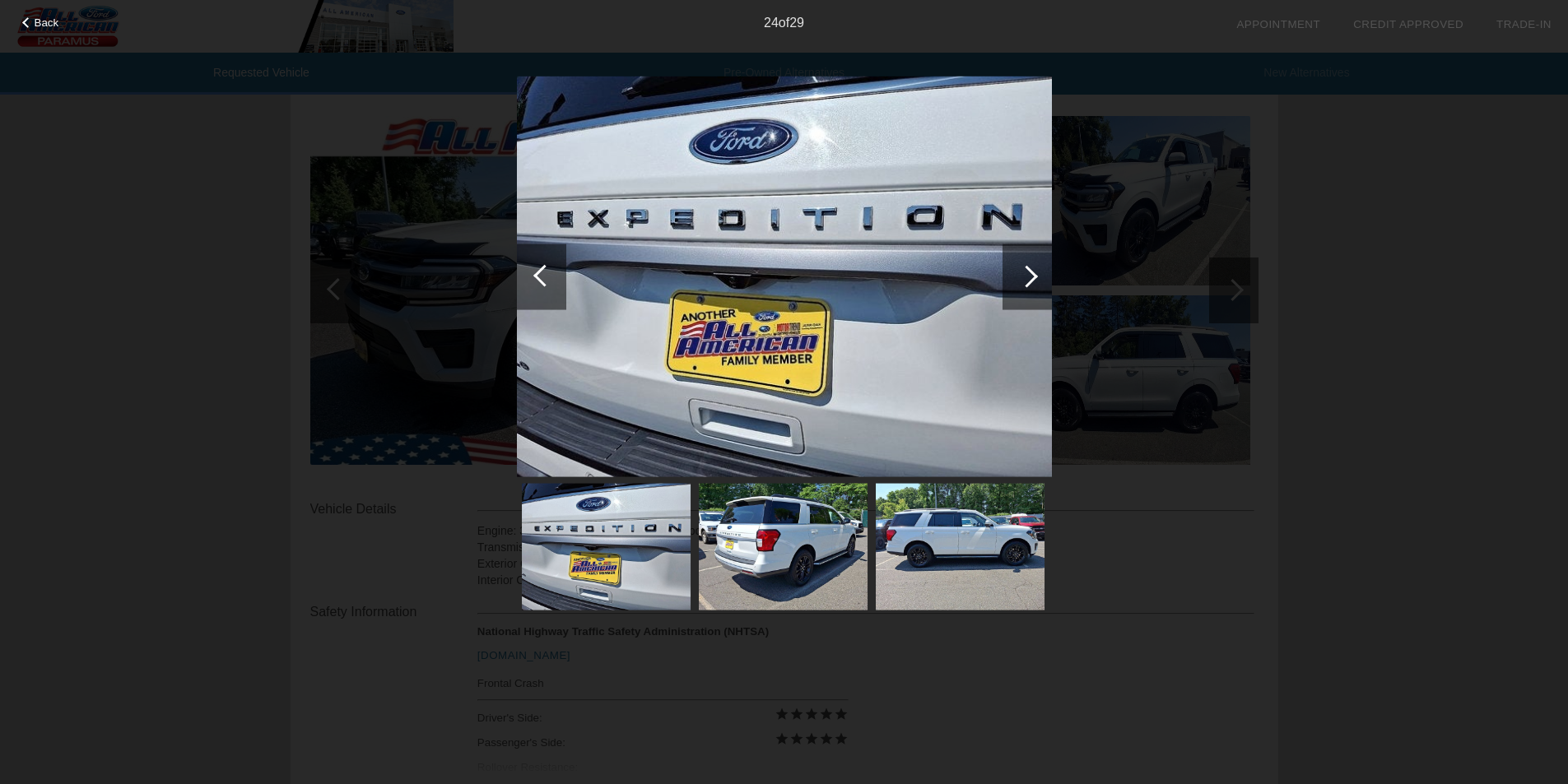
click at [1030, 274] on div at bounding box center [1026, 276] width 22 height 22
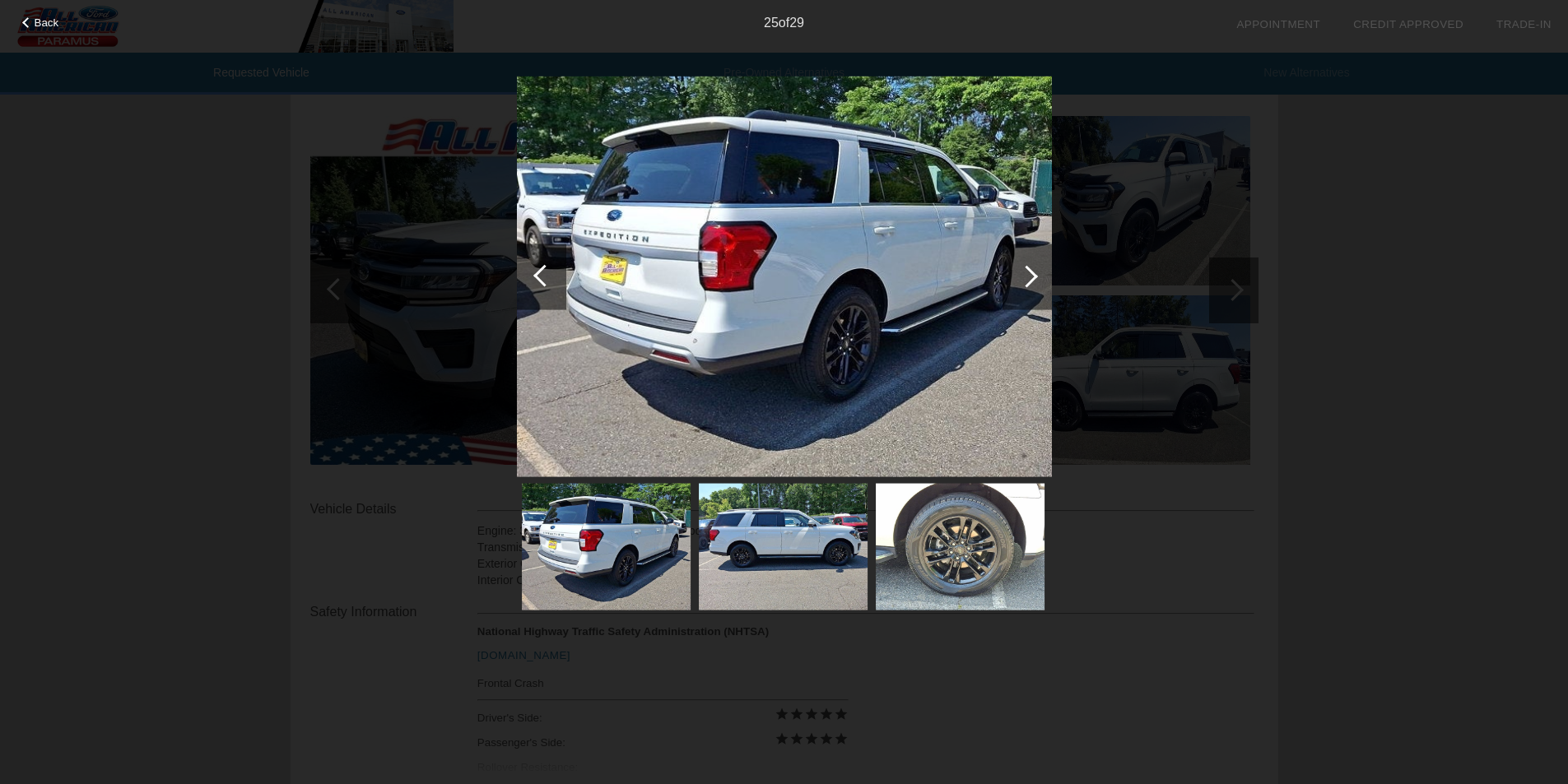
click at [1030, 278] on div at bounding box center [1026, 276] width 22 height 22
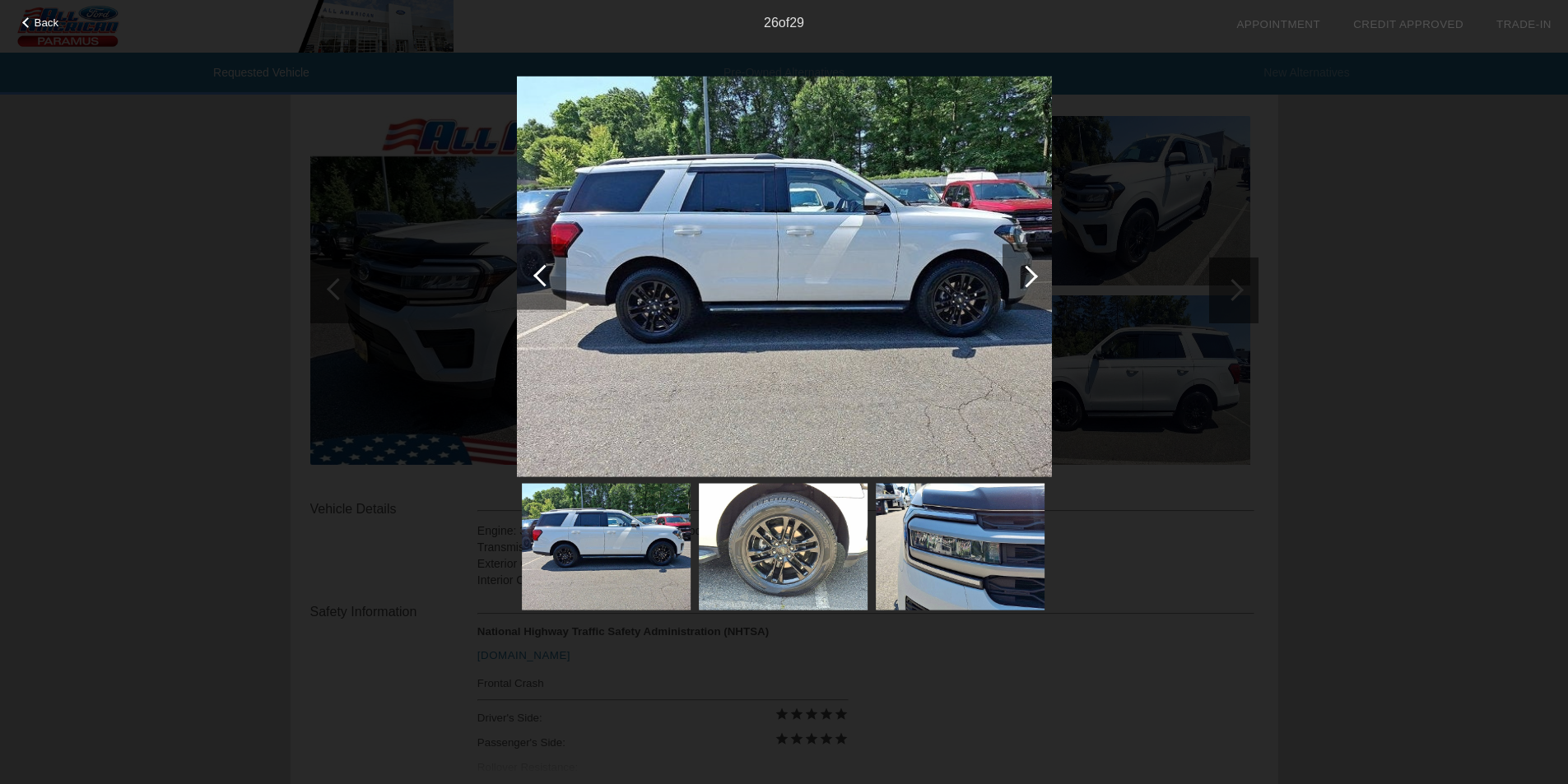
click at [1030, 278] on div at bounding box center [1026, 276] width 22 height 22
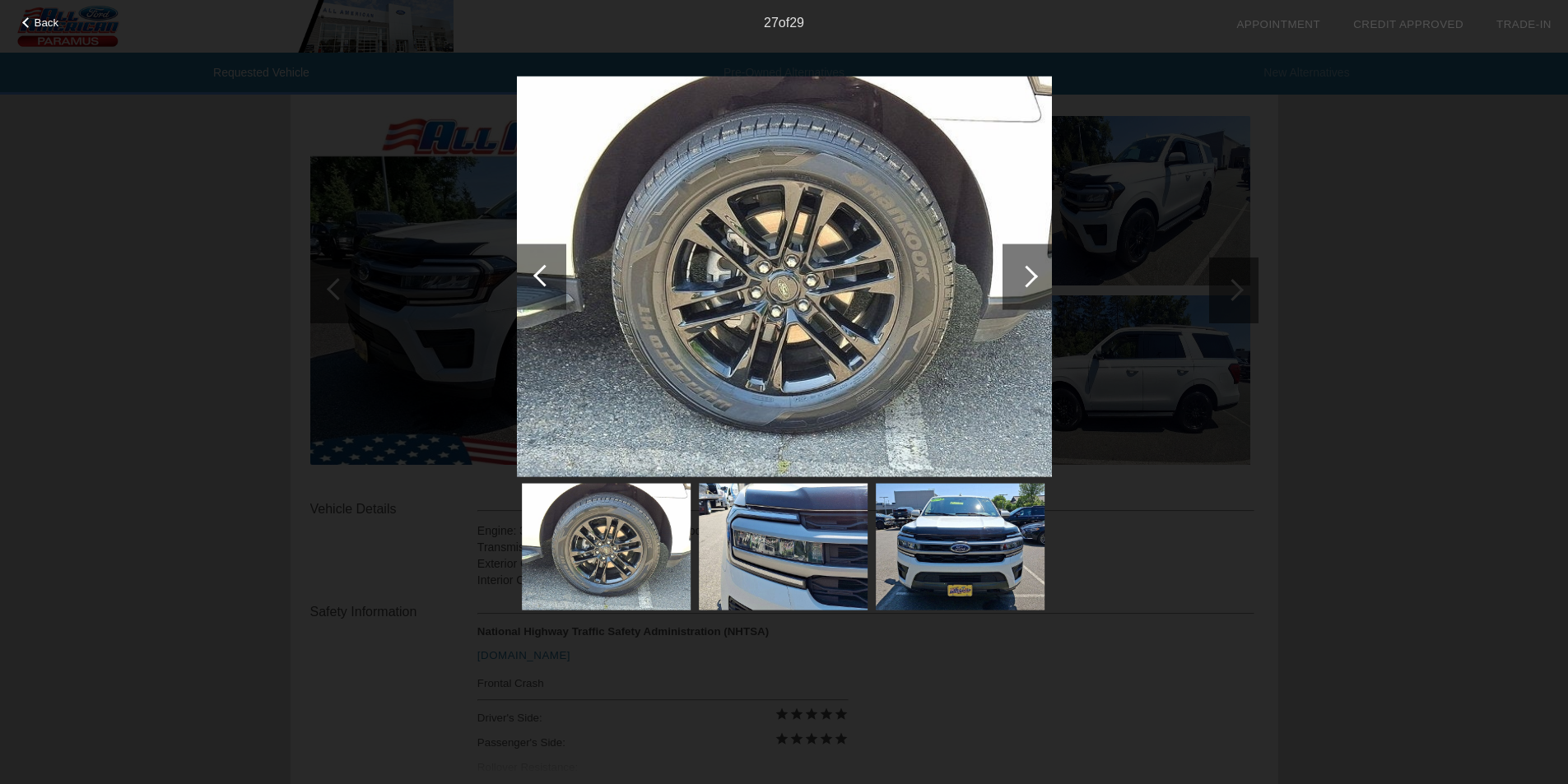
click at [1030, 278] on div at bounding box center [1026, 276] width 22 height 22
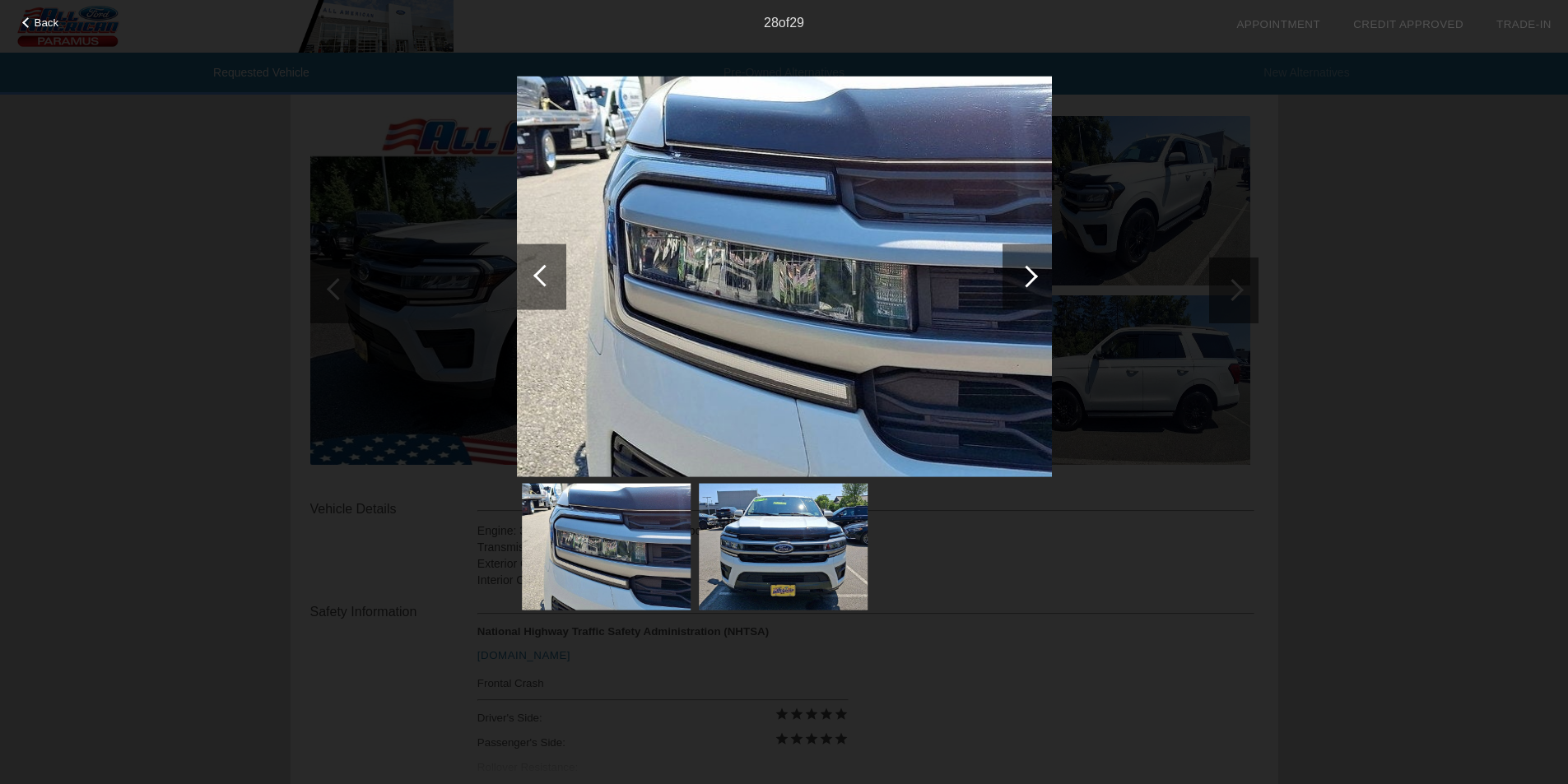
click at [1030, 278] on div at bounding box center [1026, 276] width 22 height 22
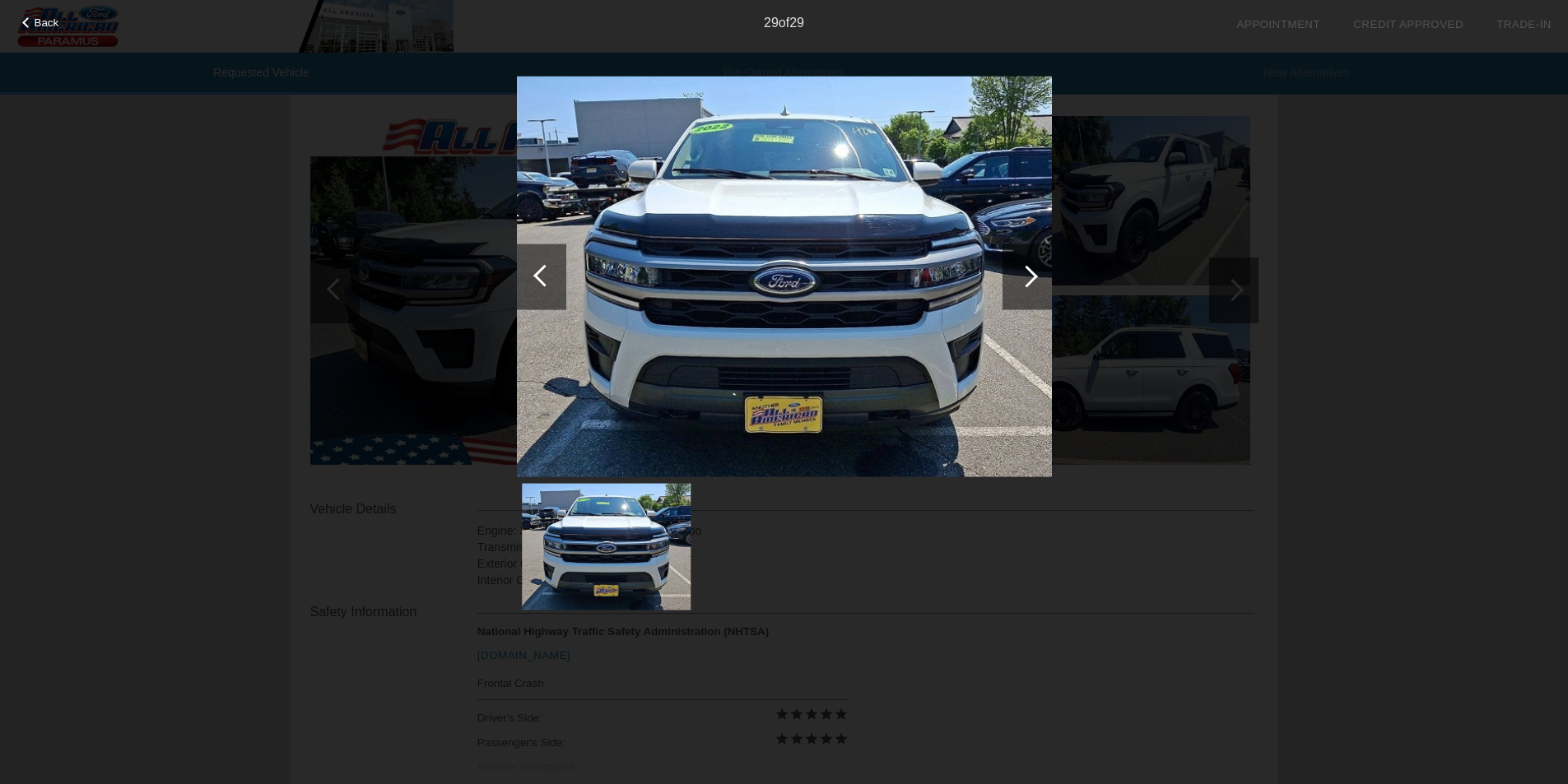
click at [25, 13] on div "29 of 29" at bounding box center [784, 16] width 1568 height 33
click at [25, 25] on div at bounding box center [28, 22] width 11 height 11
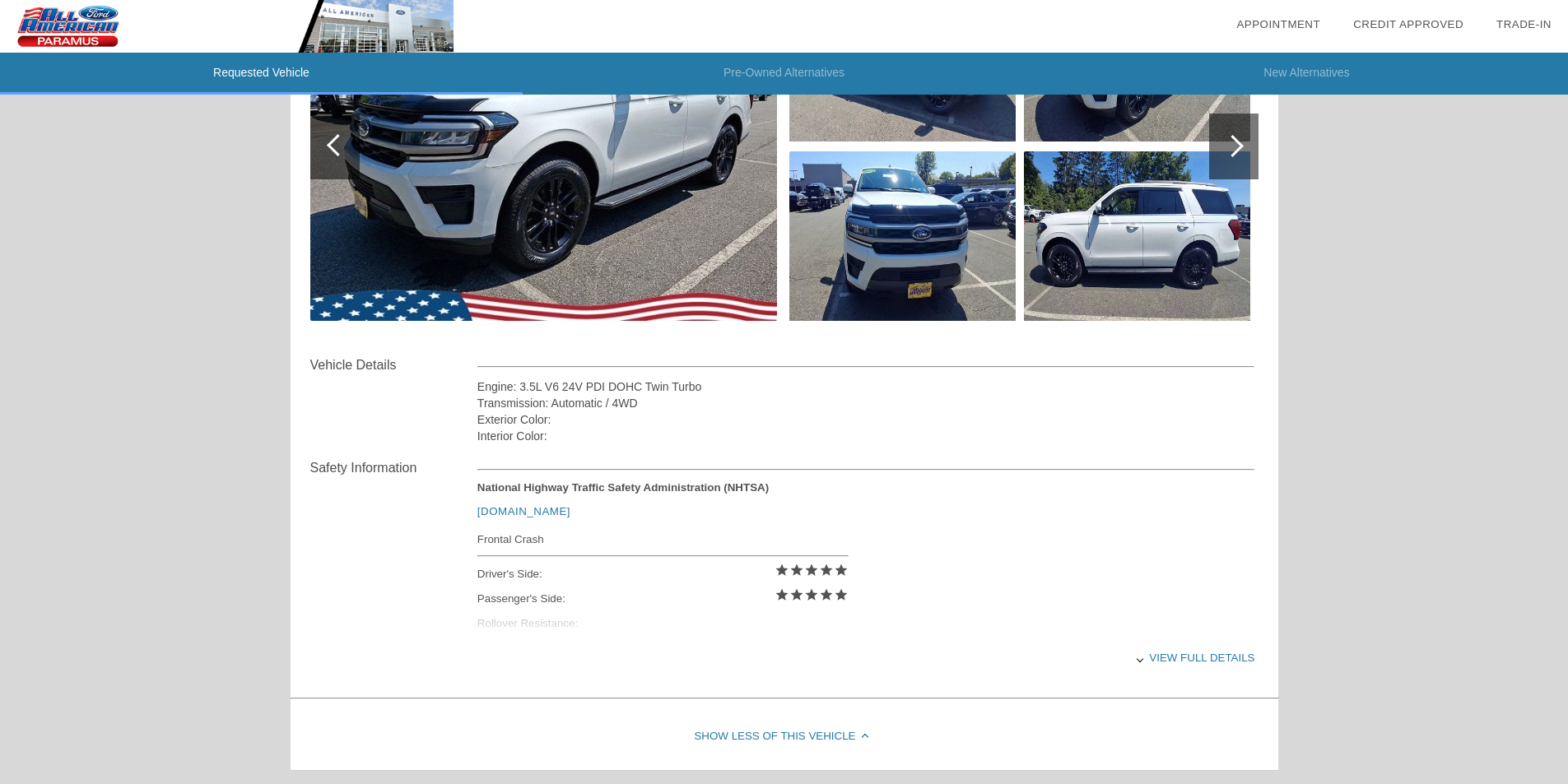
scroll to position [352, 0]
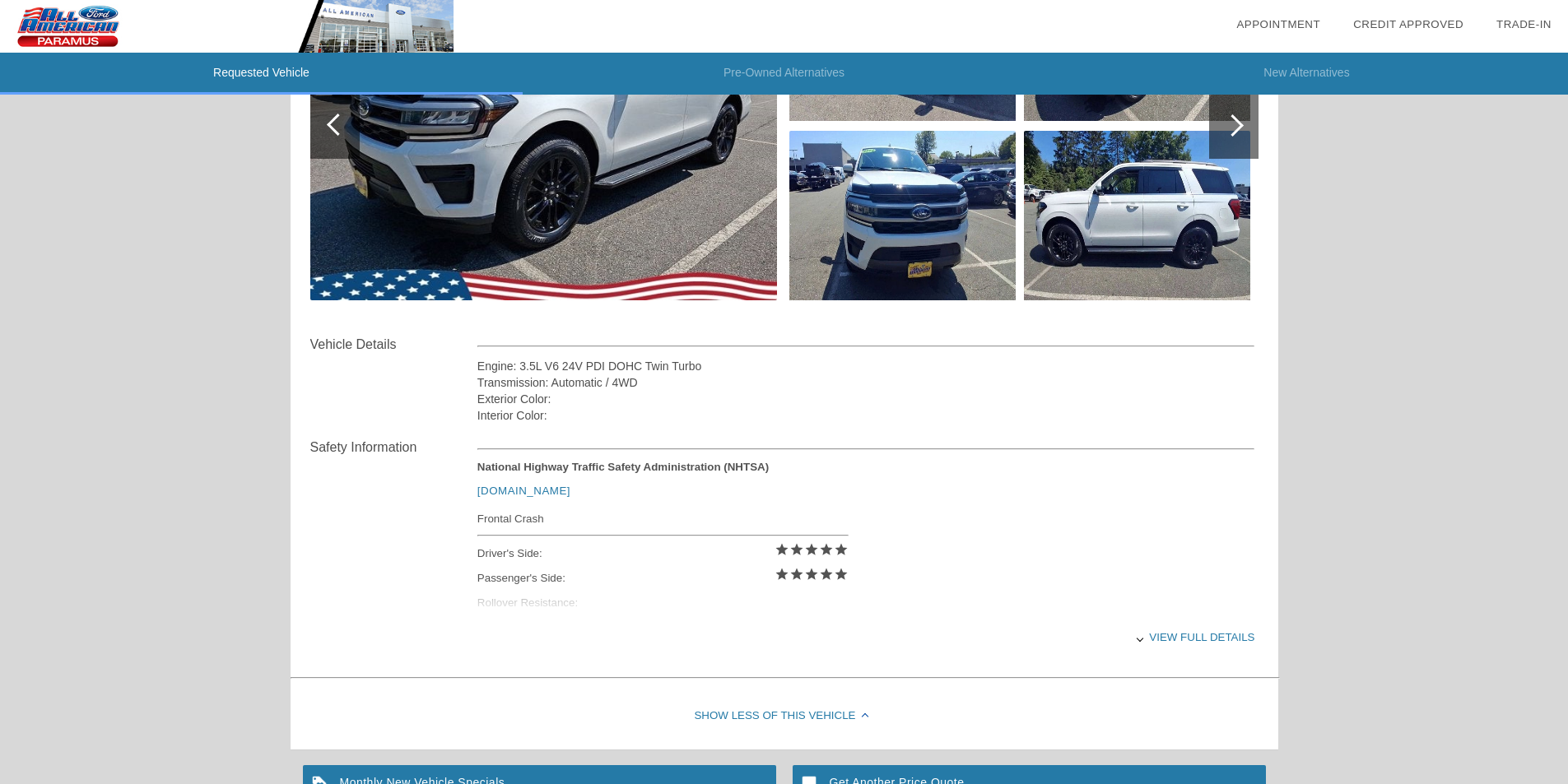
click at [513, 490] on link "[DOMAIN_NAME]" at bounding box center [524, 491] width 93 height 13
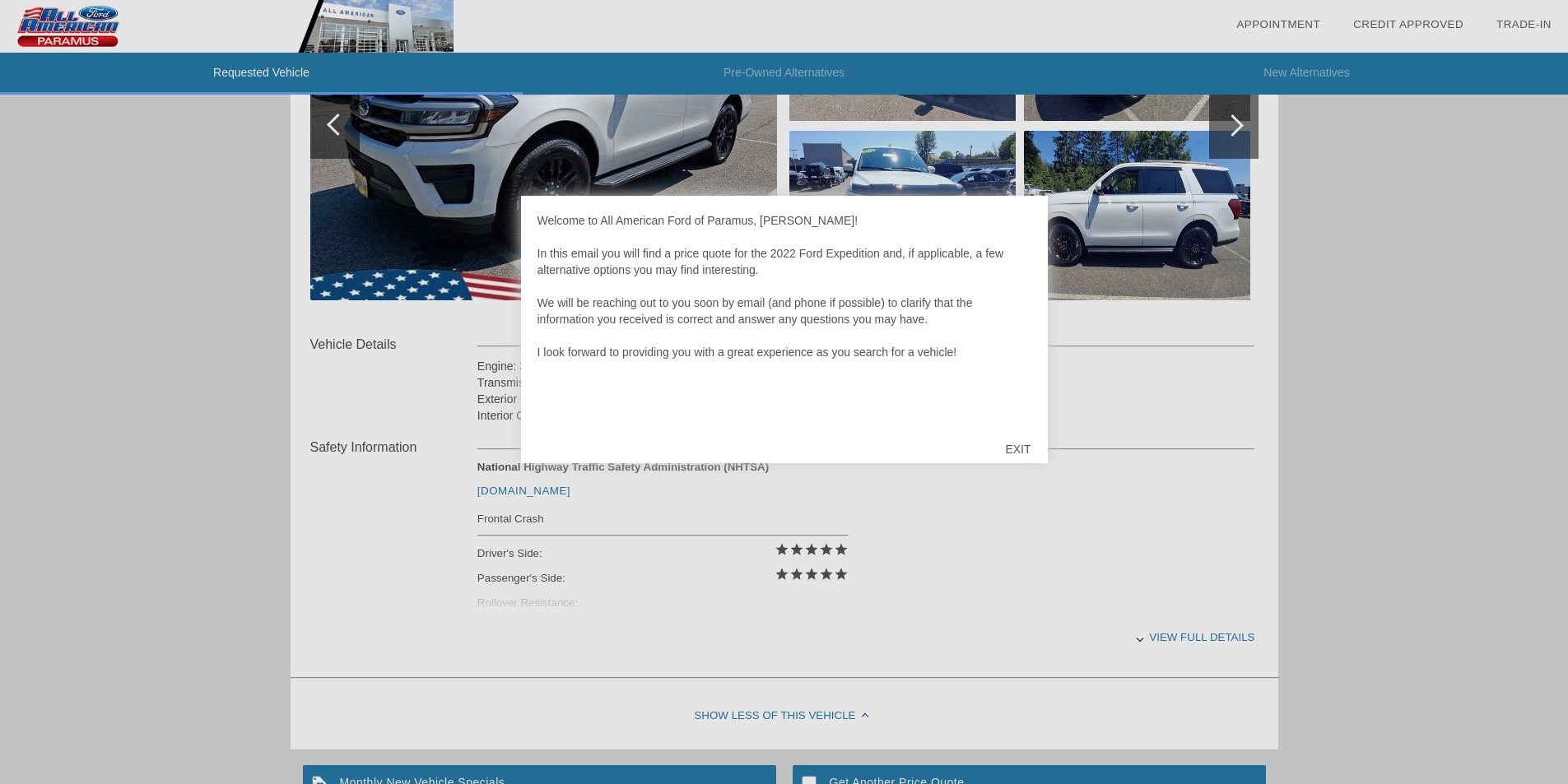
click at [1027, 449] on div "EXIT" at bounding box center [1017, 449] width 58 height 49
